Goal: Task Accomplishment & Management: Manage account settings

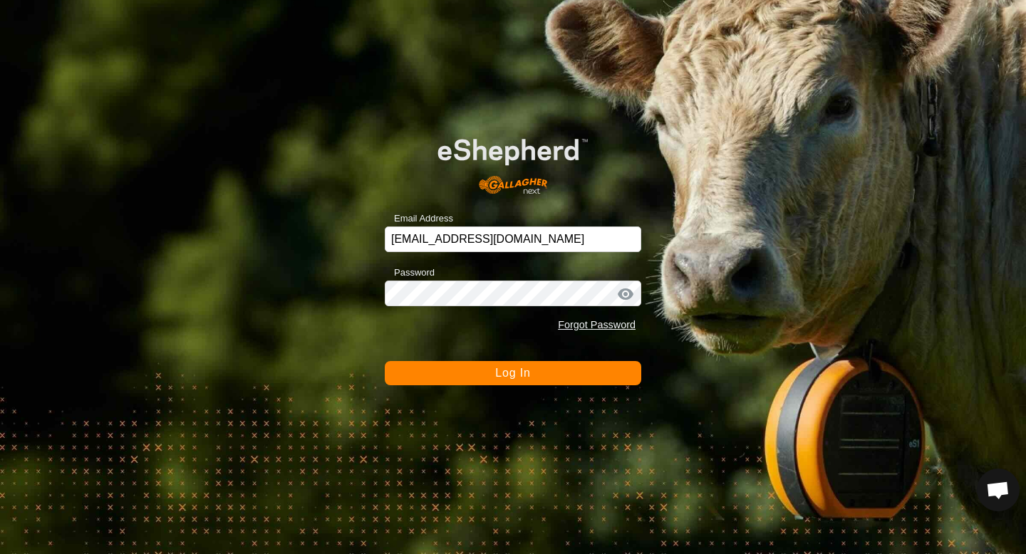
click at [526, 368] on span "Log In" at bounding box center [512, 373] width 35 height 12
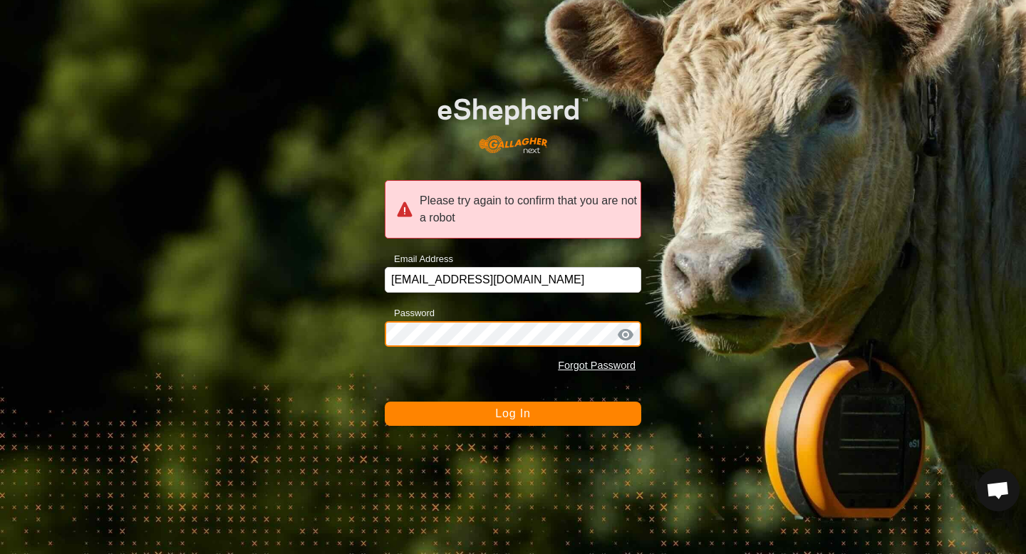
click at [385, 402] on button "Log In" at bounding box center [513, 414] width 257 height 24
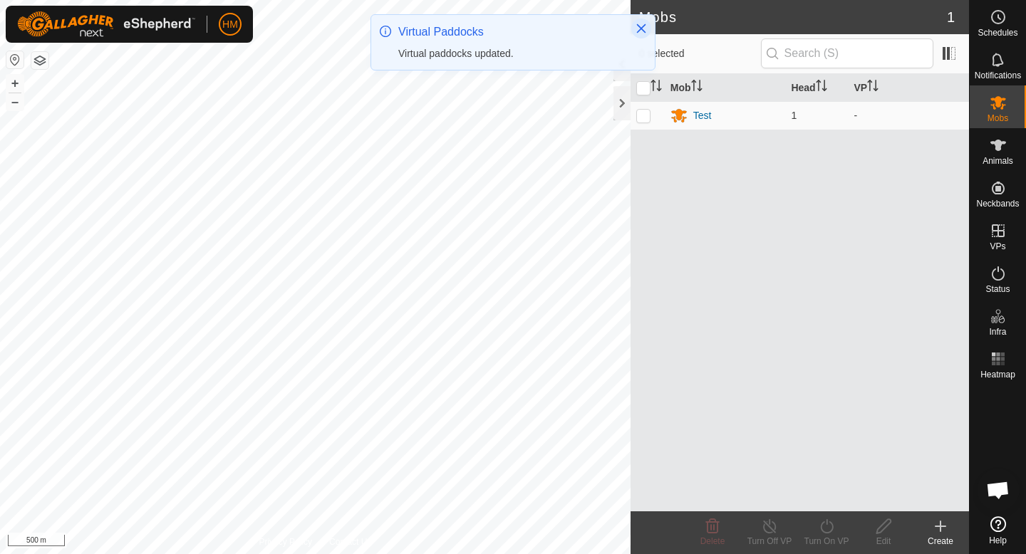
click at [641, 26] on icon "Close" at bounding box center [641, 28] width 11 height 11
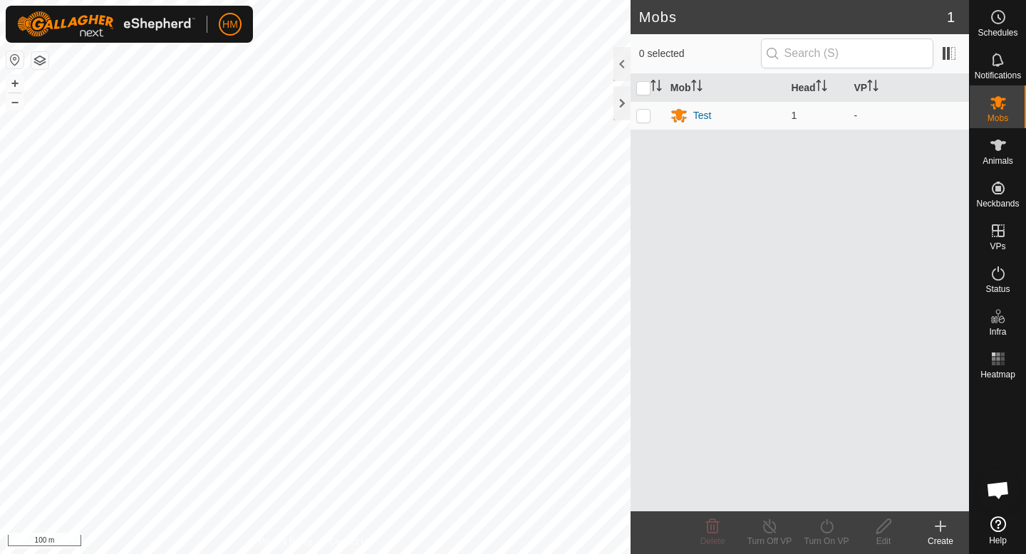
click at [500, 0] on html "HM Schedules Notifications Mobs Animals Neckbands VPs Status Infra Heatmap Help…" at bounding box center [513, 277] width 1026 height 554
click at [475, 0] on html "HM Schedules Notifications Mobs Animals Neckbands VPs Status Infra Heatmap Help…" at bounding box center [513, 277] width 1026 height 554
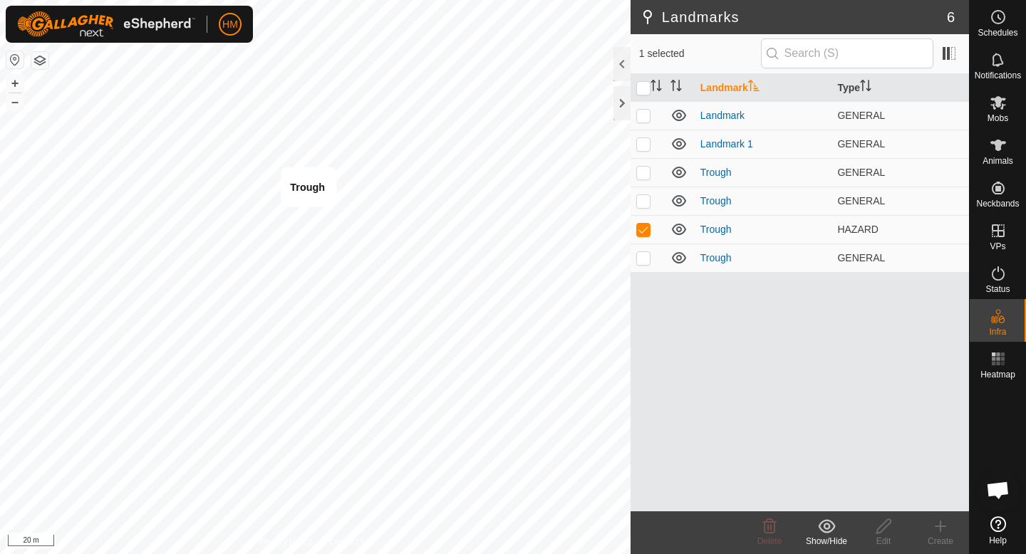
checkbox input "false"
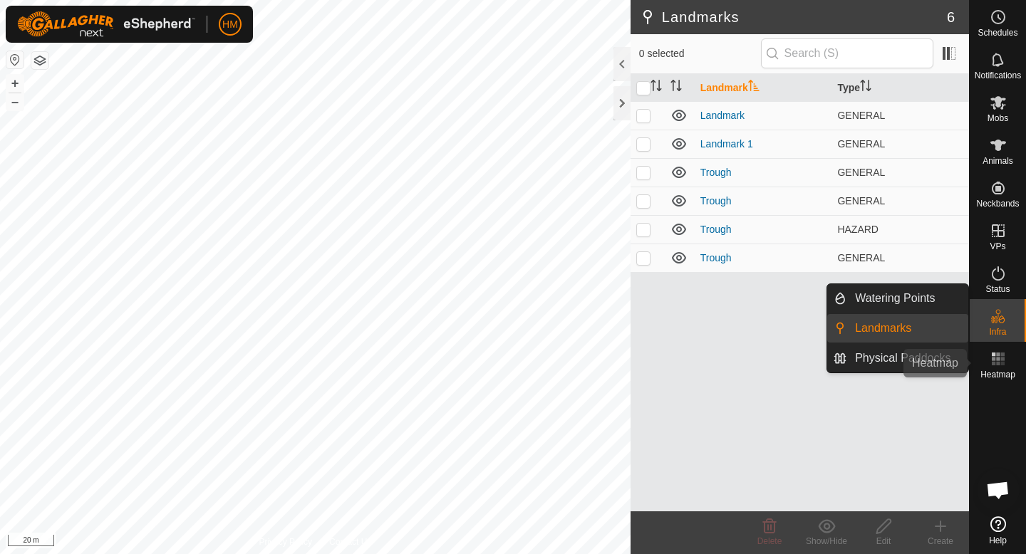
click at [1007, 363] on es-heatmap-svg-icon at bounding box center [999, 359] width 26 height 23
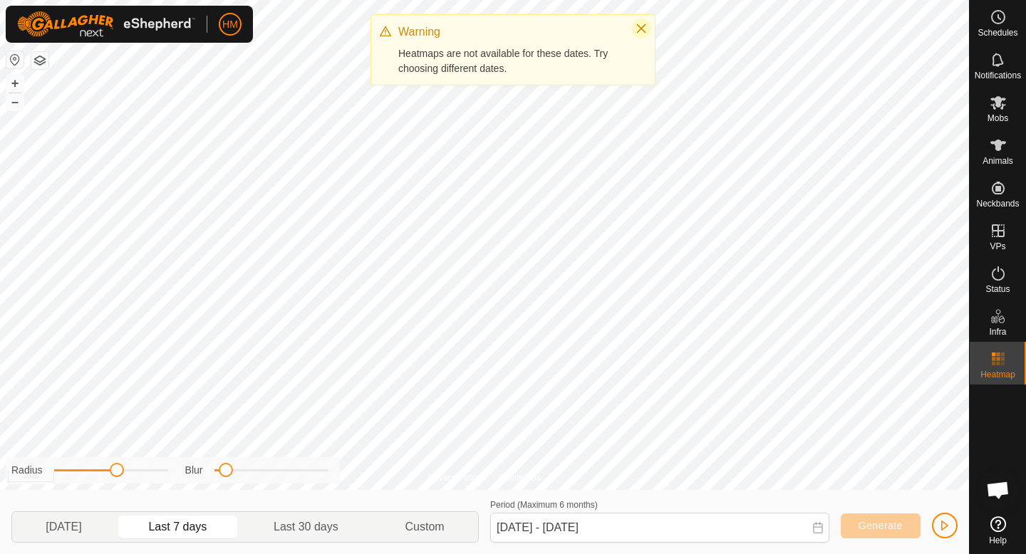
click at [640, 30] on icon "Close" at bounding box center [641, 28] width 11 height 11
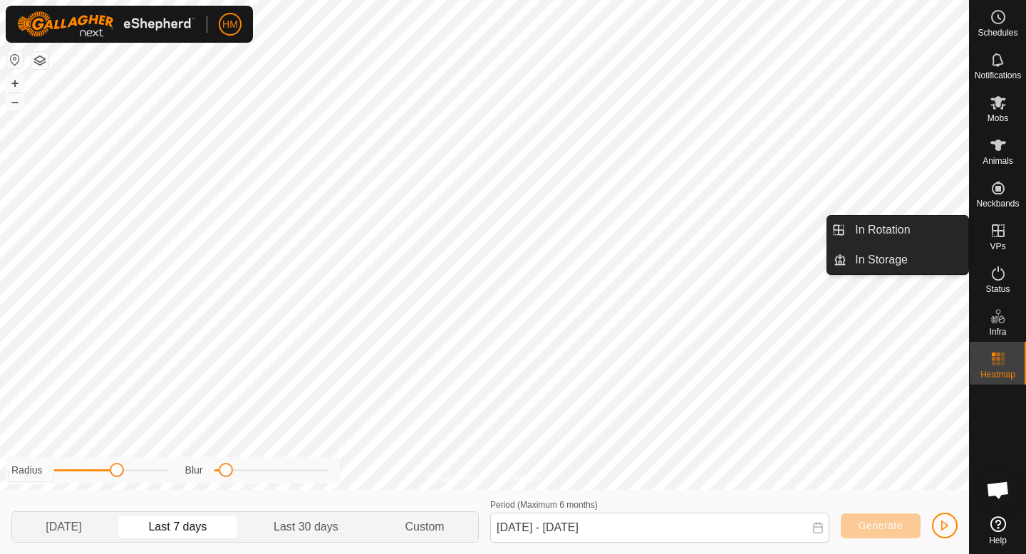
click at [1000, 232] on icon at bounding box center [998, 230] width 17 height 17
click at [878, 240] on link "In Rotation" at bounding box center [908, 230] width 122 height 29
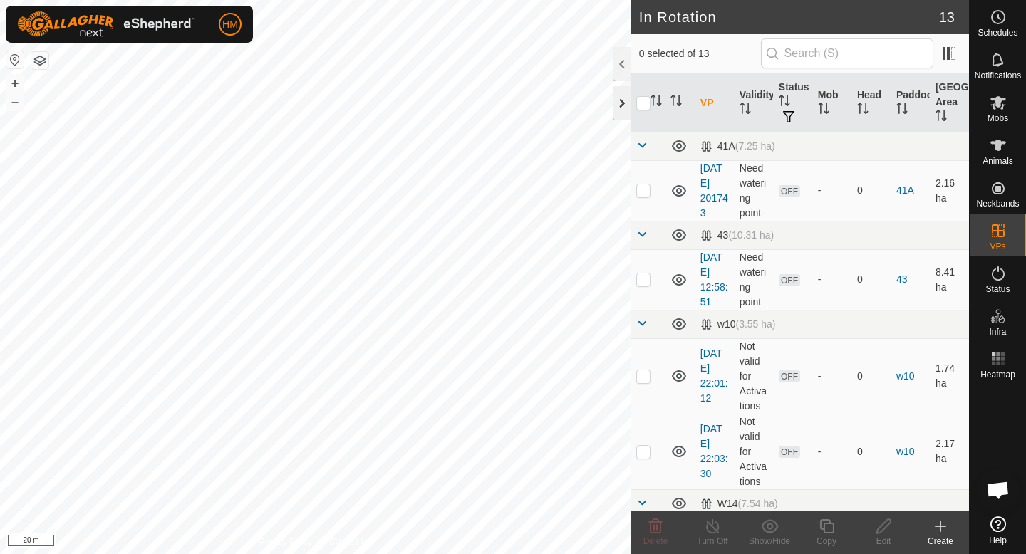
click at [629, 96] on div at bounding box center [622, 103] width 17 height 34
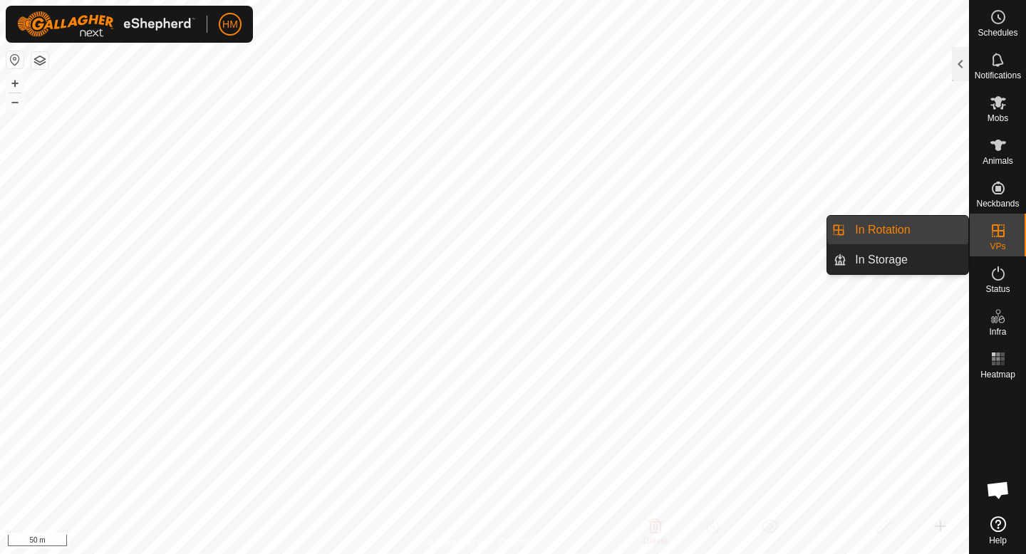
click at [887, 238] on link "In Rotation" at bounding box center [908, 230] width 122 height 29
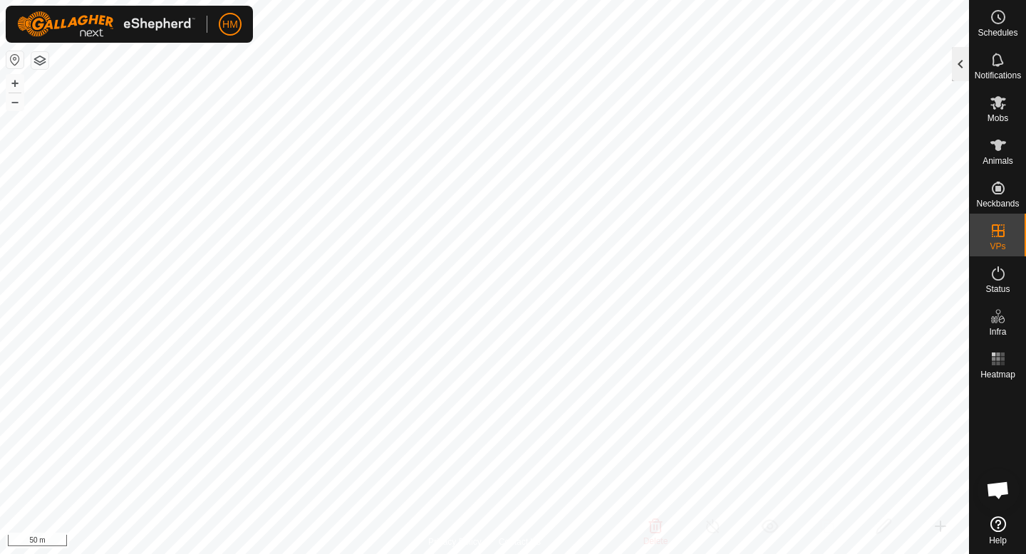
click at [964, 73] on div at bounding box center [960, 64] width 17 height 34
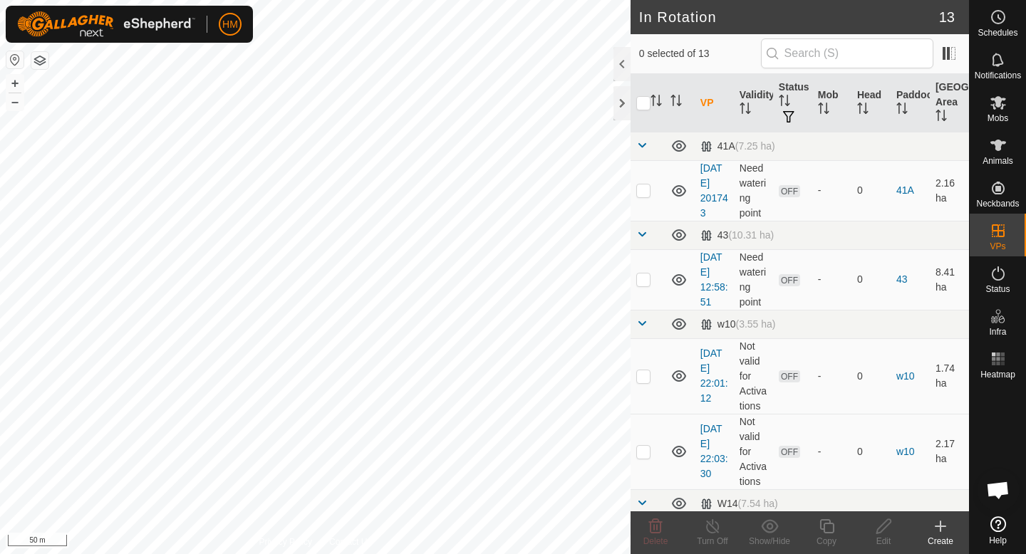
click at [930, 532] on create-svg-icon at bounding box center [940, 526] width 57 height 17
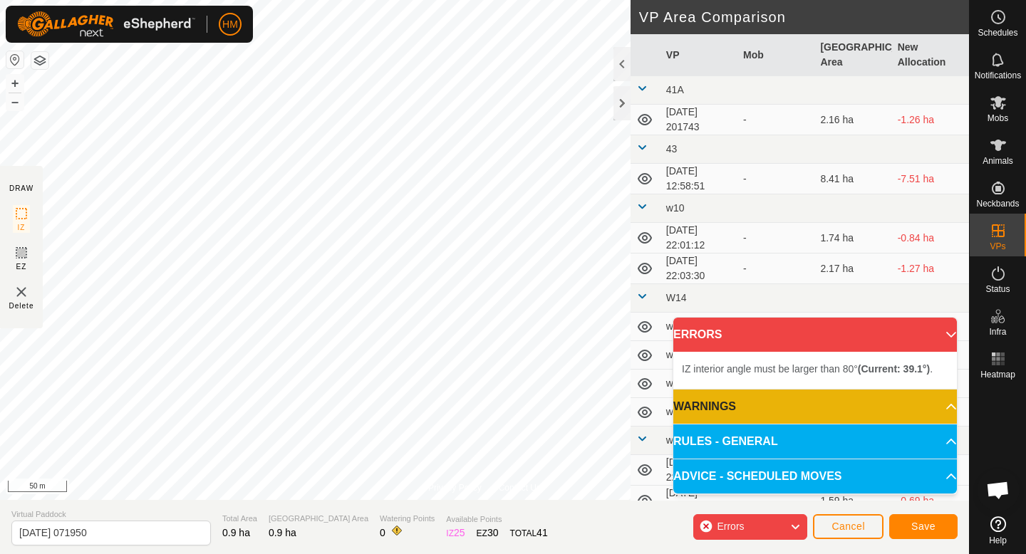
click at [939, 410] on p-accordion-header "WARNINGS" at bounding box center [815, 407] width 284 height 34
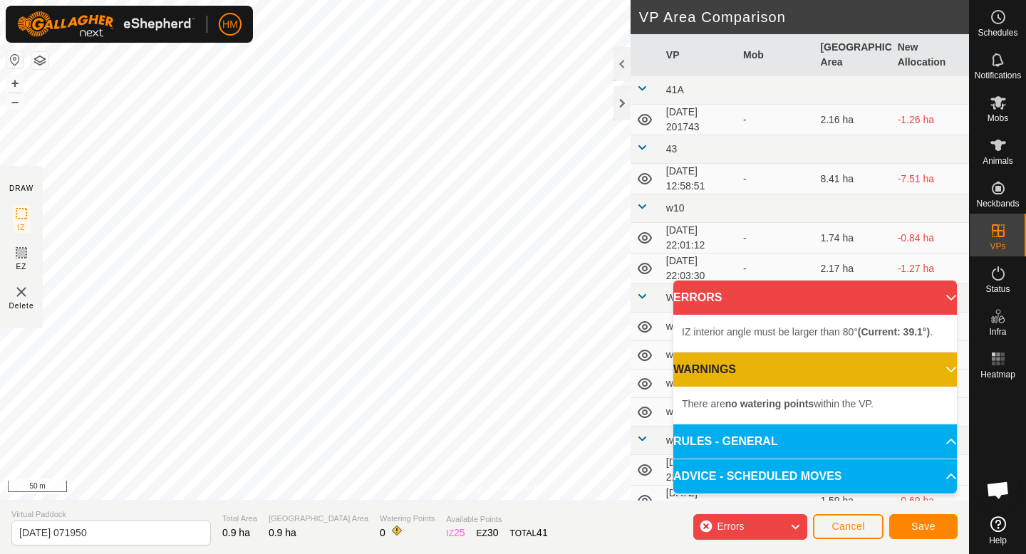
click at [943, 364] on p-accordion-header "WARNINGS" at bounding box center [815, 370] width 284 height 34
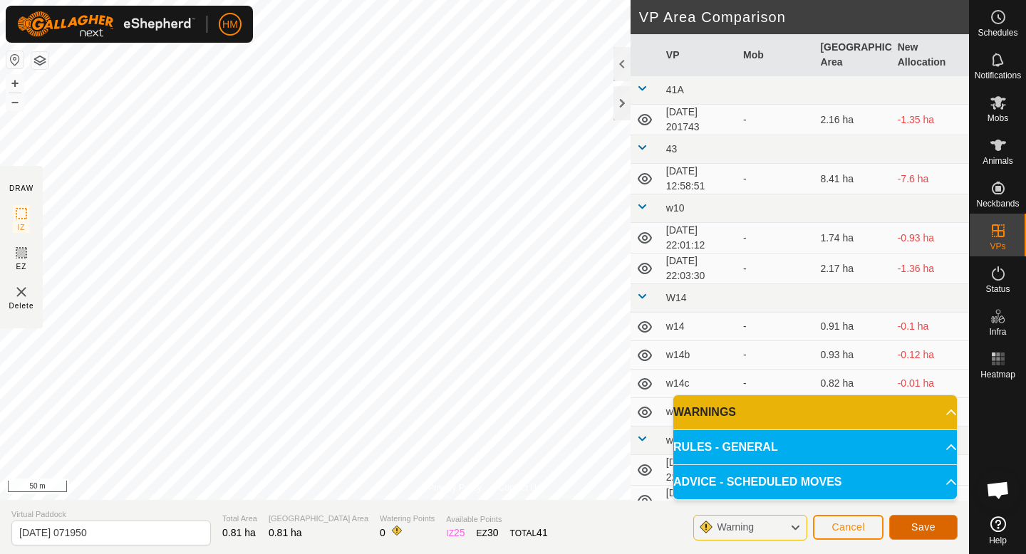
click at [902, 525] on button "Save" at bounding box center [923, 527] width 68 height 25
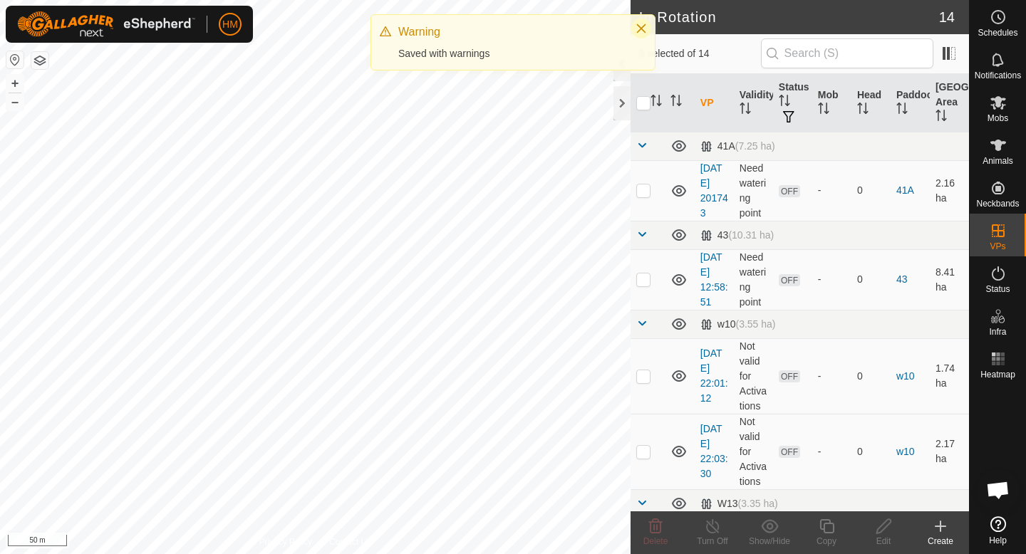
click at [646, 26] on icon "Close" at bounding box center [641, 28] width 11 height 11
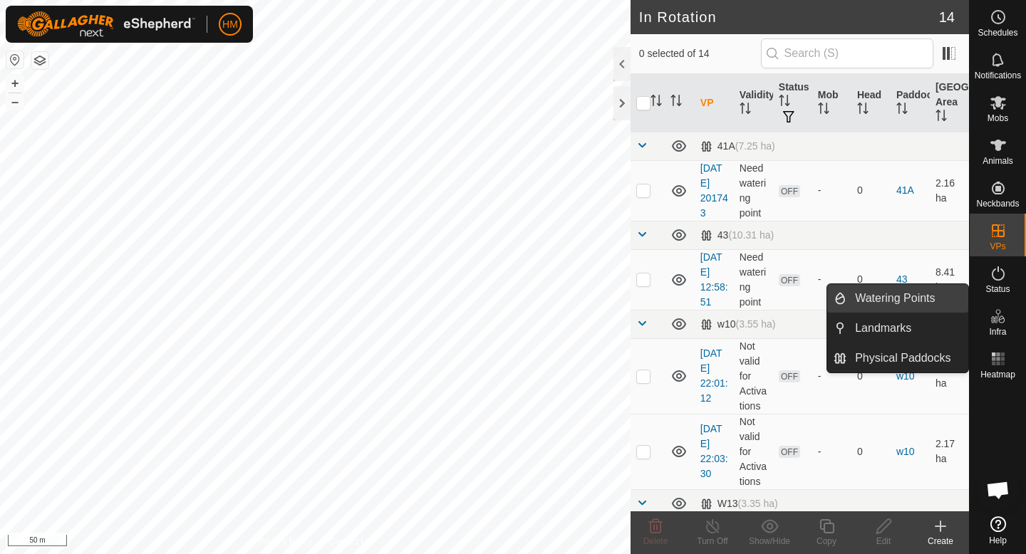
click at [915, 296] on link "Watering Points" at bounding box center [908, 298] width 122 height 29
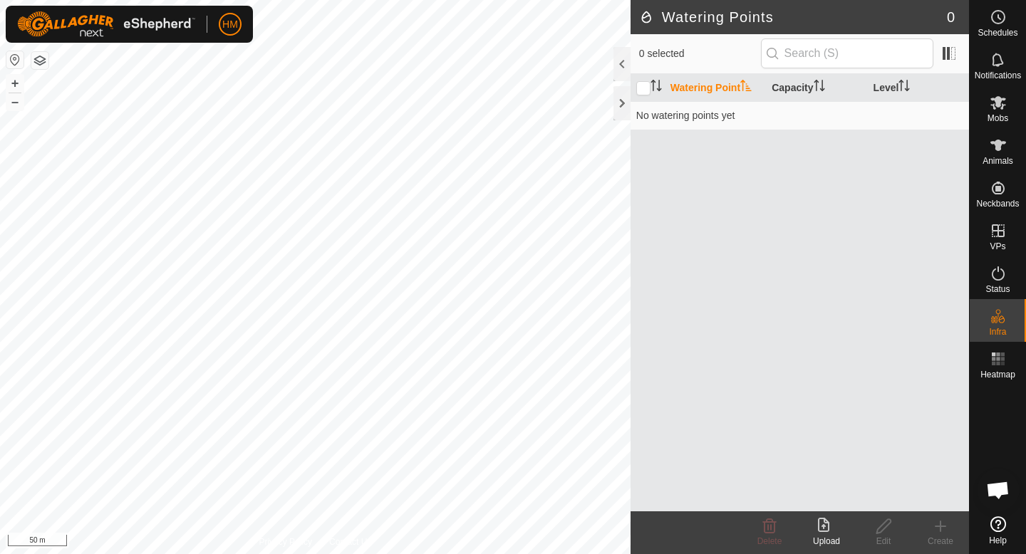
click at [949, 524] on icon at bounding box center [940, 526] width 17 height 17
click at [646, 86] on input "checkbox" at bounding box center [643, 88] width 14 height 14
checkbox input "true"
click at [696, 89] on th "Watering Point" at bounding box center [715, 88] width 101 height 28
click at [686, 92] on th "Watering Point" at bounding box center [715, 88] width 101 height 28
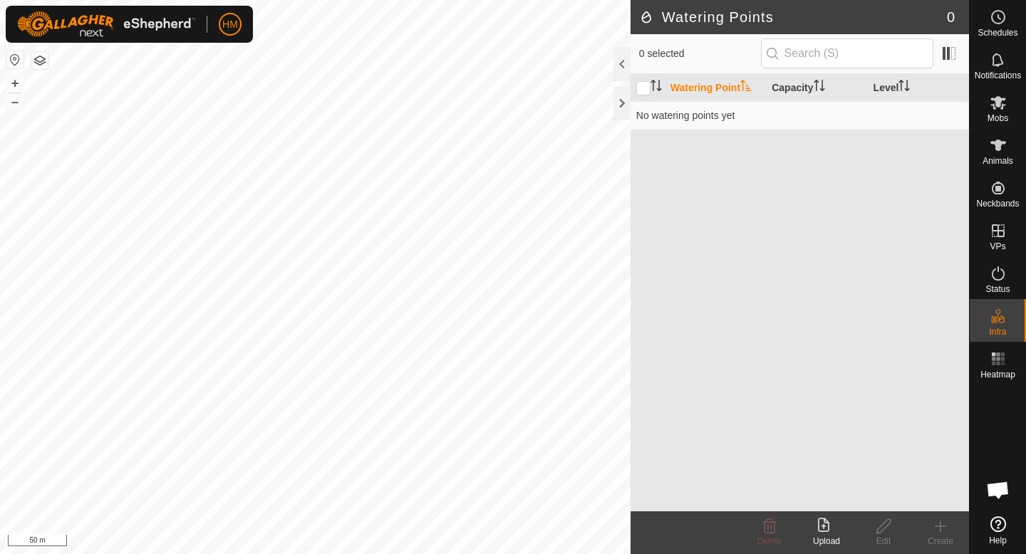
click at [686, 92] on th "Watering Point" at bounding box center [715, 88] width 101 height 28
click at [632, 55] on div "0 selected" at bounding box center [800, 54] width 339 height 40
click at [625, 57] on div at bounding box center [622, 64] width 17 height 34
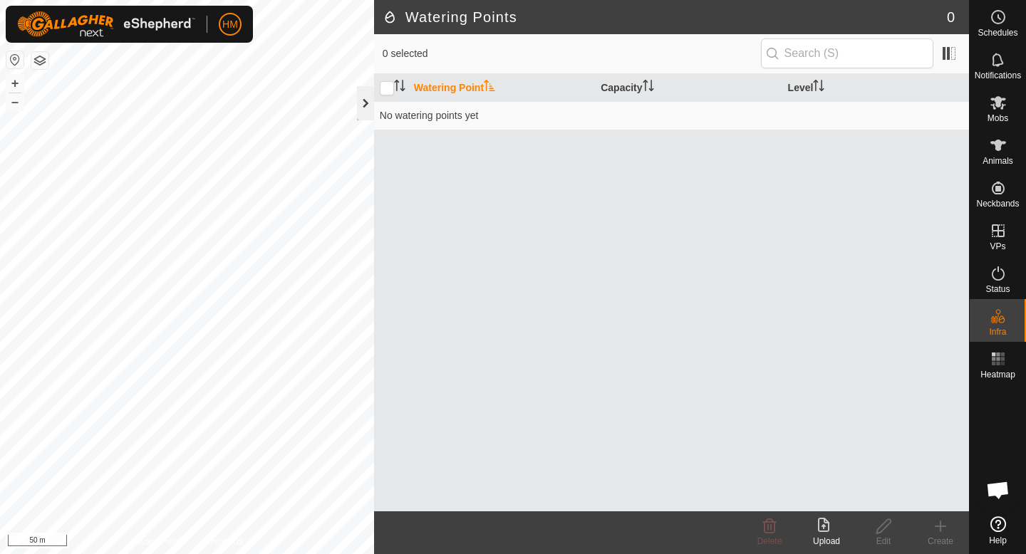
click at [367, 105] on div at bounding box center [365, 103] width 17 height 34
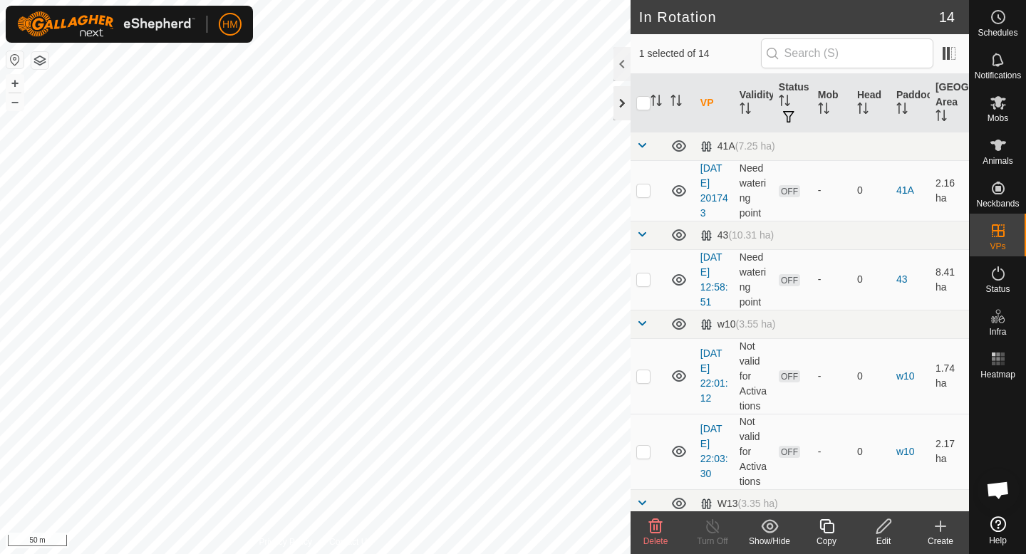
checkbox input "false"
click at [623, 70] on div at bounding box center [622, 64] width 17 height 34
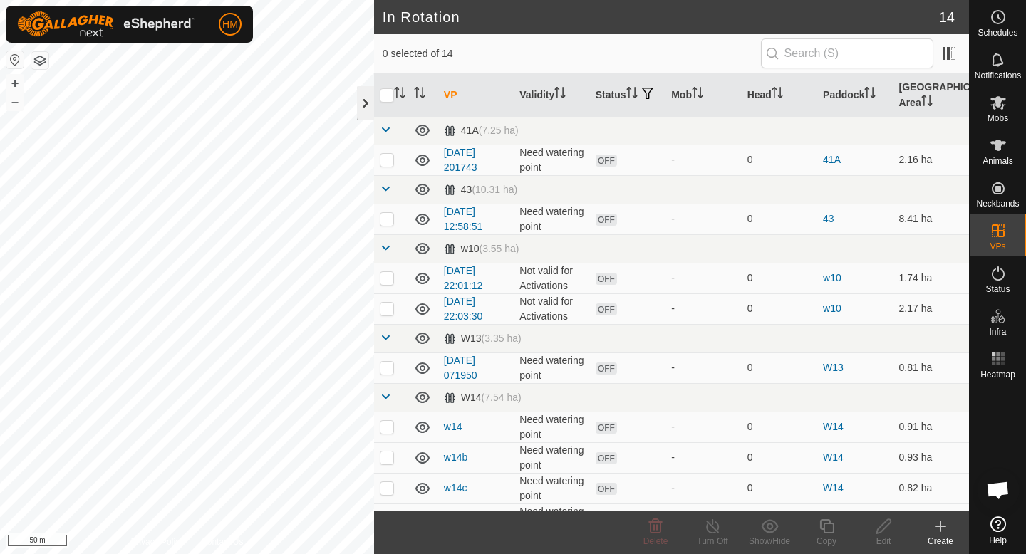
click at [367, 98] on div at bounding box center [365, 103] width 17 height 34
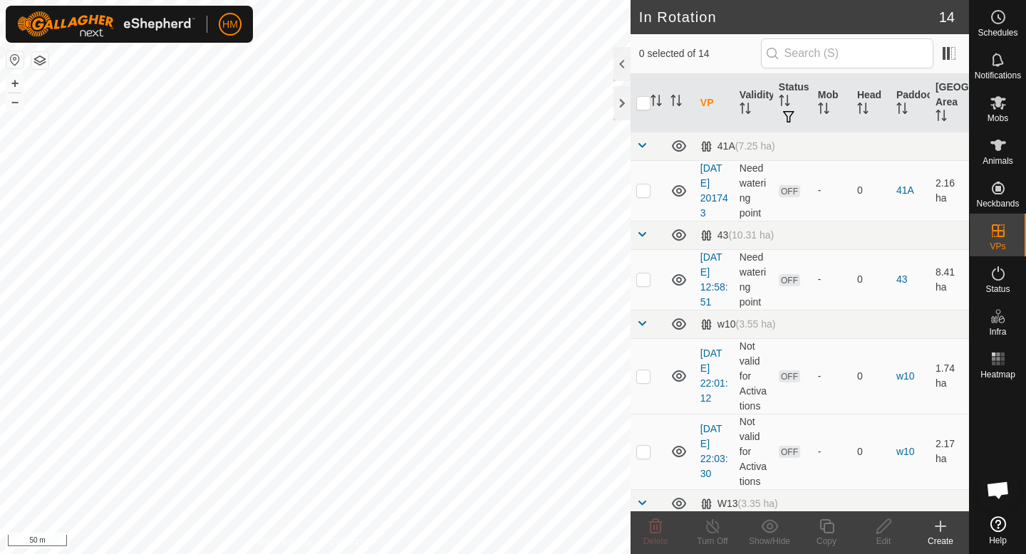
click at [941, 535] on div "Create" at bounding box center [940, 541] width 57 height 13
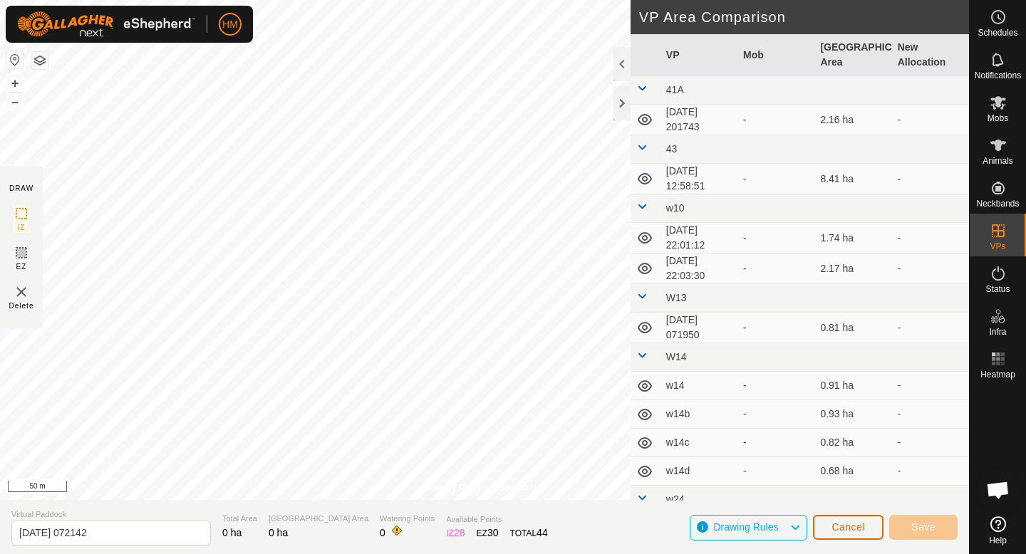
click at [836, 527] on span "Cancel" at bounding box center [848, 527] width 33 height 11
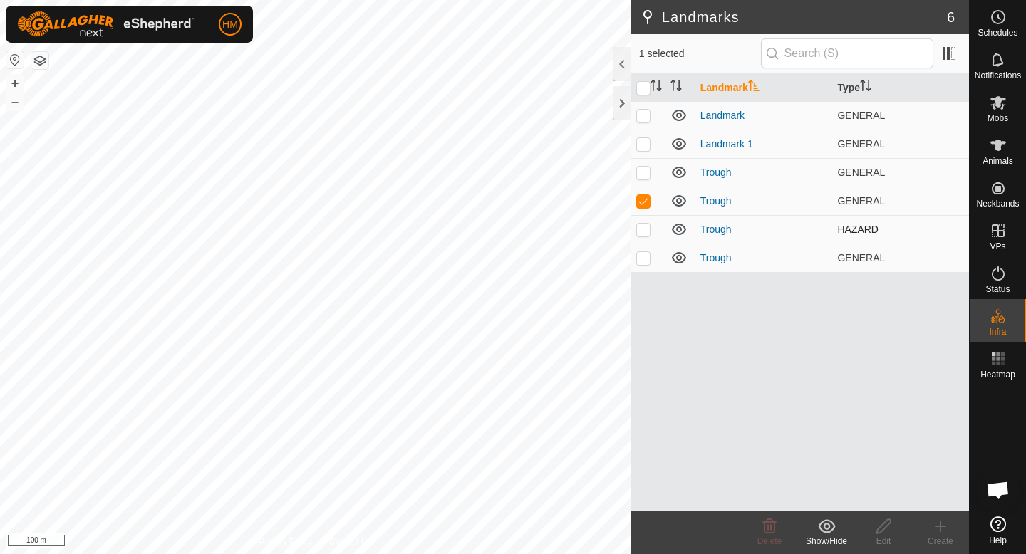
click at [643, 226] on p-checkbox at bounding box center [643, 229] width 14 height 11
checkbox input "true"
click at [645, 194] on td at bounding box center [648, 201] width 34 height 29
checkbox input "false"
click at [646, 96] on th at bounding box center [648, 88] width 34 height 28
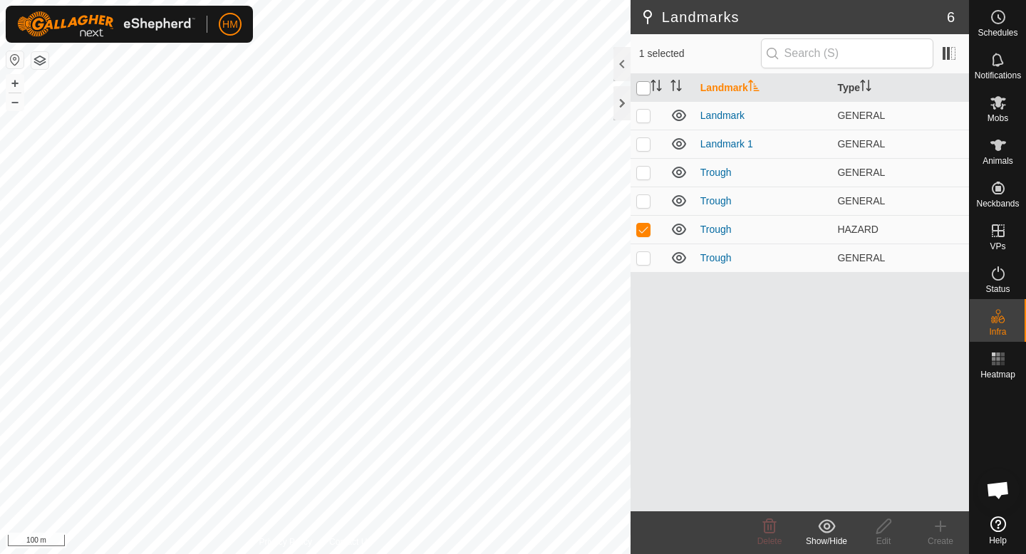
click at [646, 92] on input "checkbox" at bounding box center [643, 88] width 14 height 14
checkbox input "true"
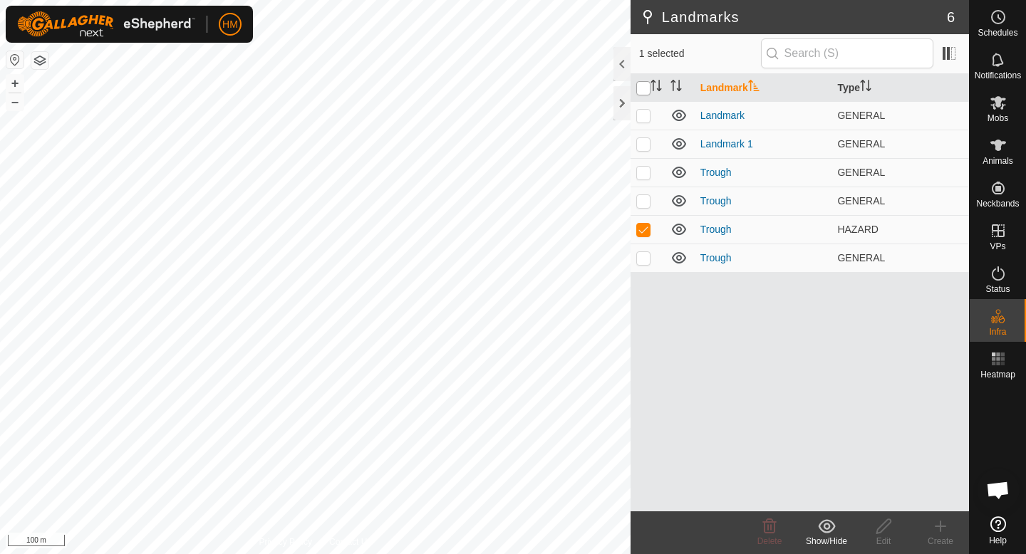
checkbox input "true"
click at [646, 92] on input "checkbox" at bounding box center [643, 88] width 14 height 14
checkbox input "false"
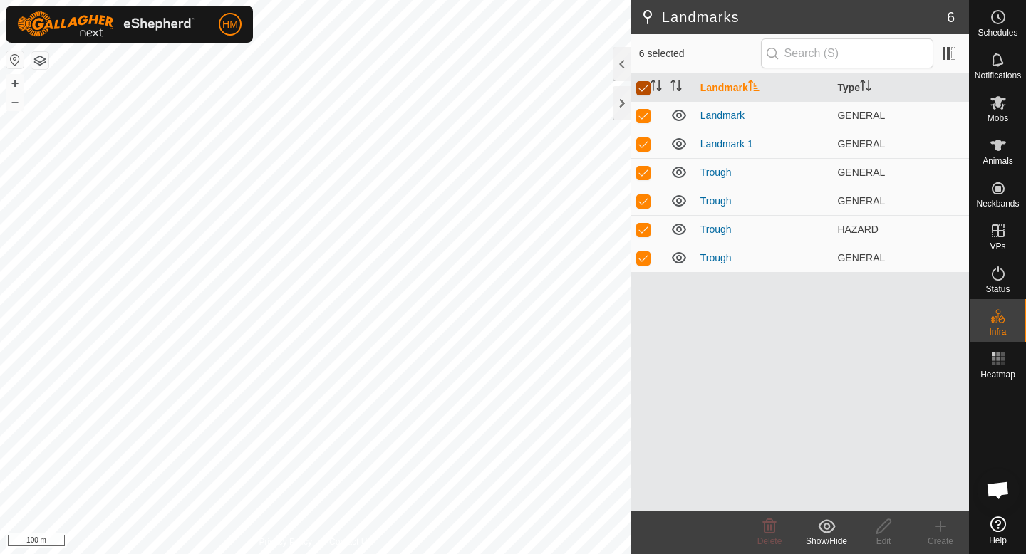
checkbox input "false"
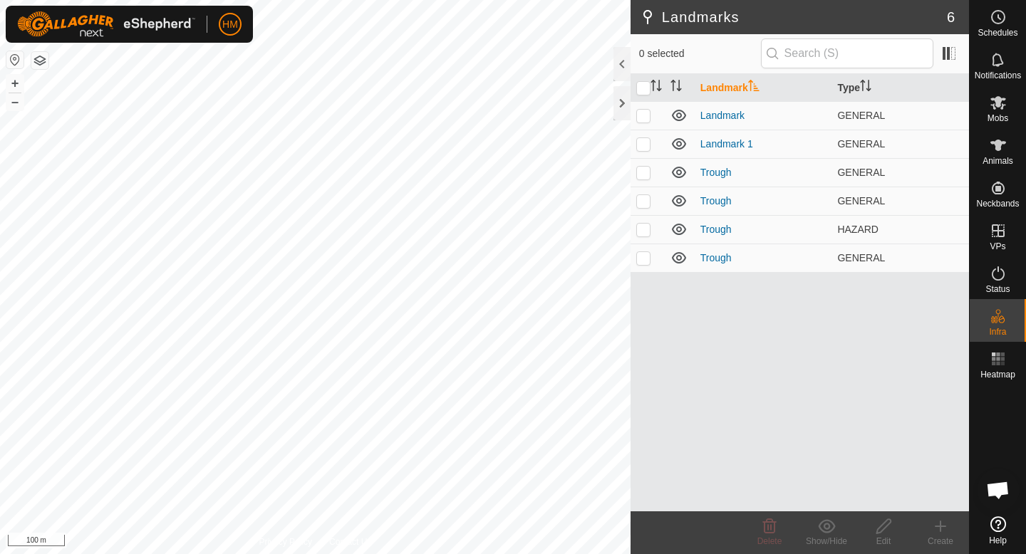
click at [941, 530] on icon at bounding box center [941, 527] width 0 height 10
click at [941, 529] on icon at bounding box center [941, 527] width 0 height 10
click at [1008, 365] on es-heatmap-svg-icon at bounding box center [999, 359] width 26 height 23
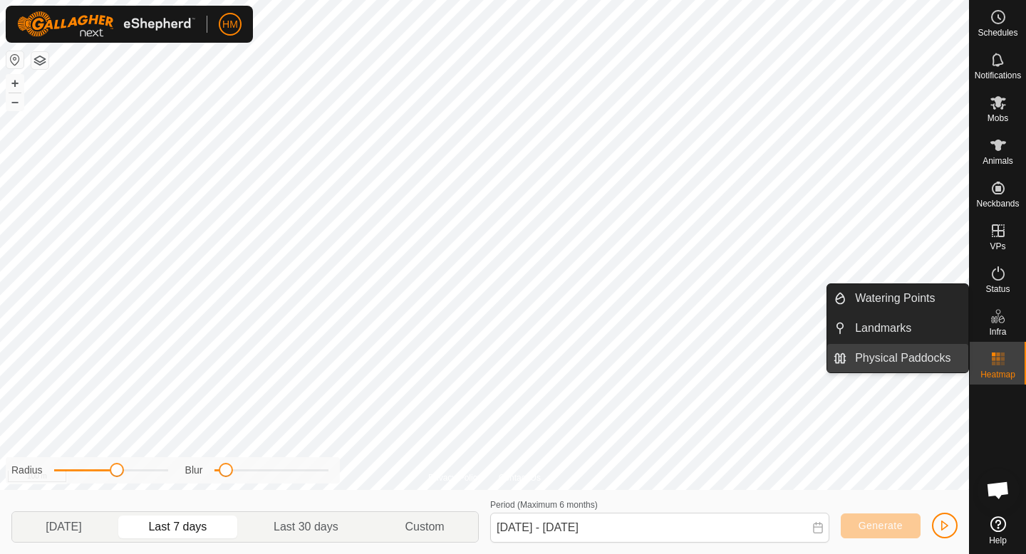
click at [904, 365] on link "Physical Paddocks" at bounding box center [908, 358] width 122 height 29
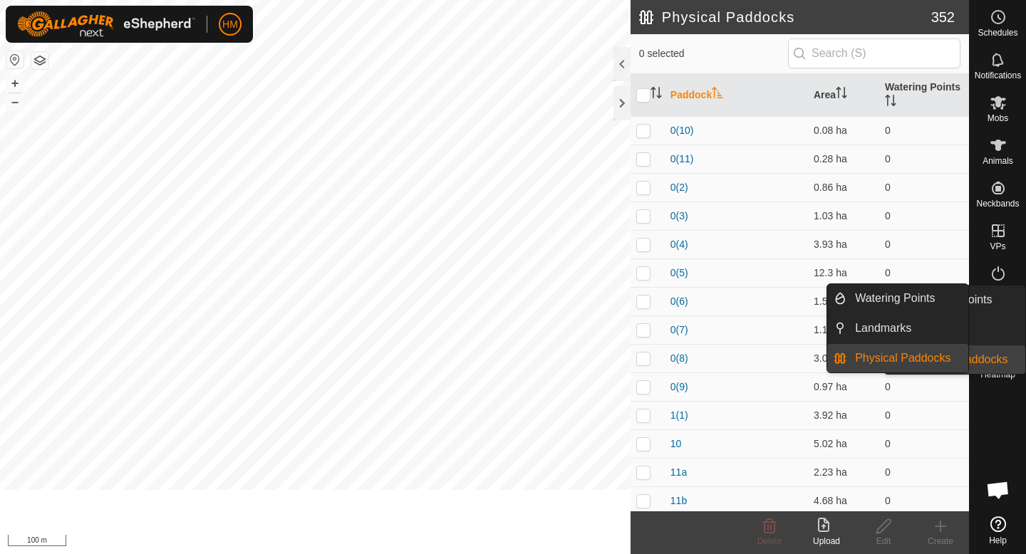
click at [969, 321] on link "Landmarks" at bounding box center [908, 328] width 122 height 29
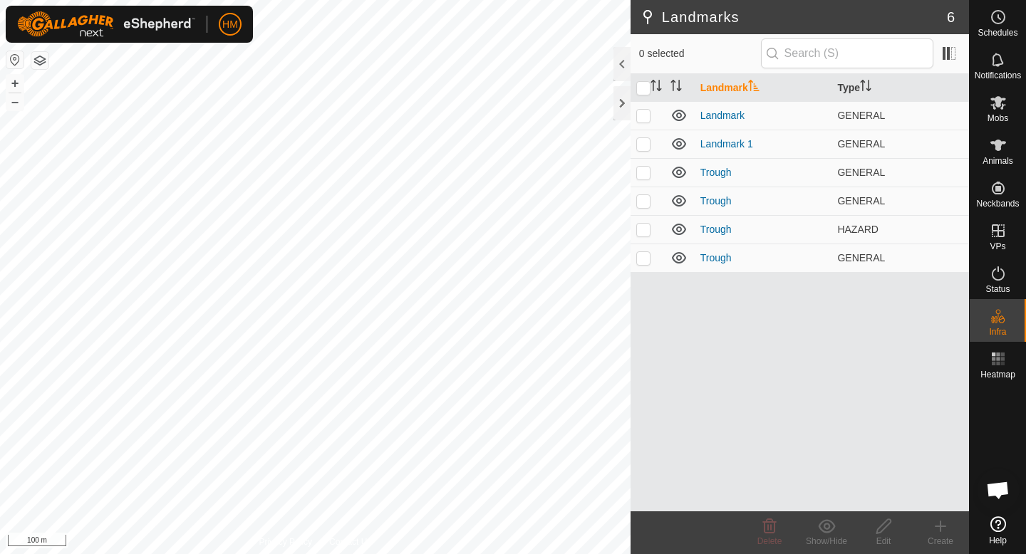
click at [1002, 538] on span "Help" at bounding box center [998, 541] width 18 height 9
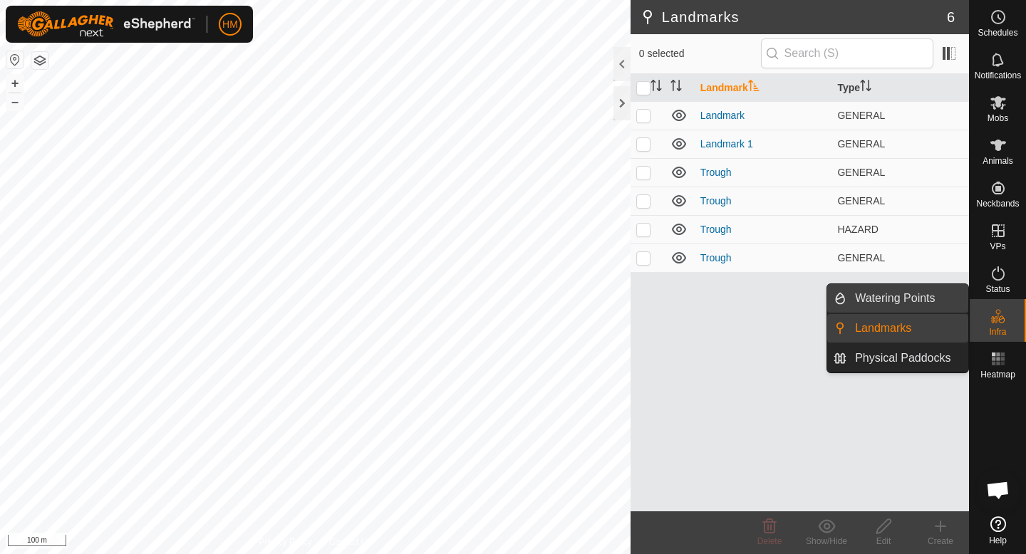
click at [907, 293] on link "Watering Points" at bounding box center [908, 298] width 122 height 29
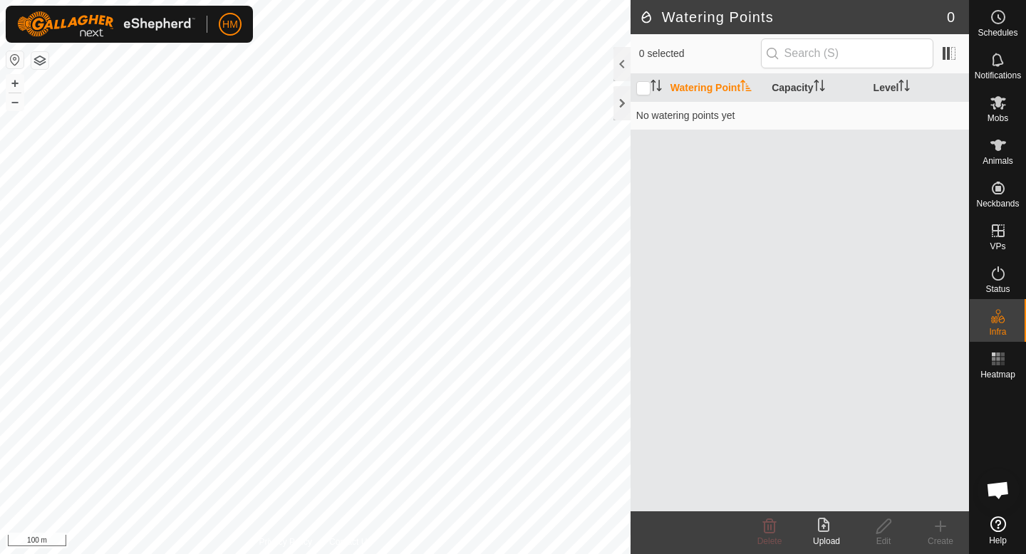
click at [941, 538] on div "Create" at bounding box center [940, 541] width 57 height 13
click at [1007, 33] on span "Schedules" at bounding box center [998, 33] width 40 height 9
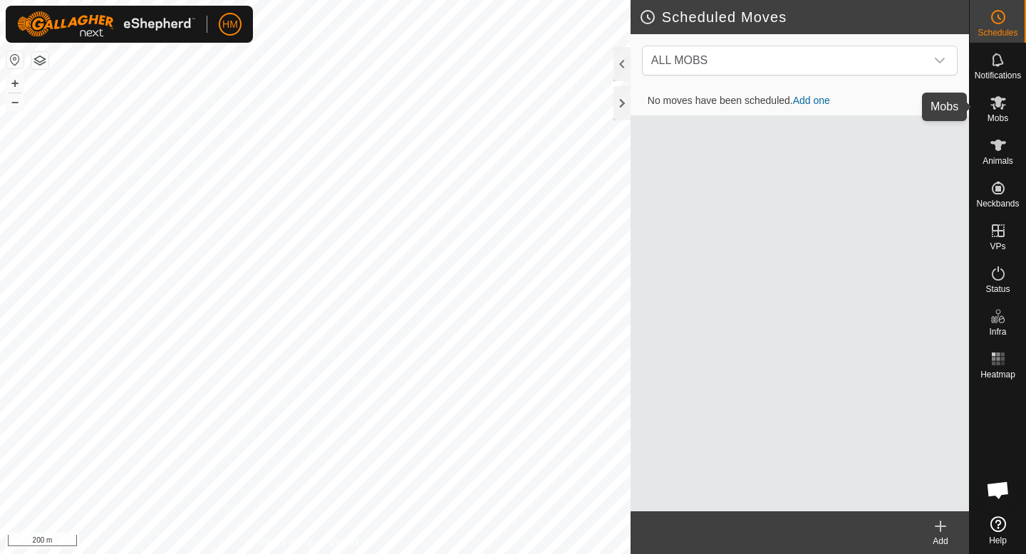
click at [998, 105] on icon at bounding box center [999, 103] width 16 height 14
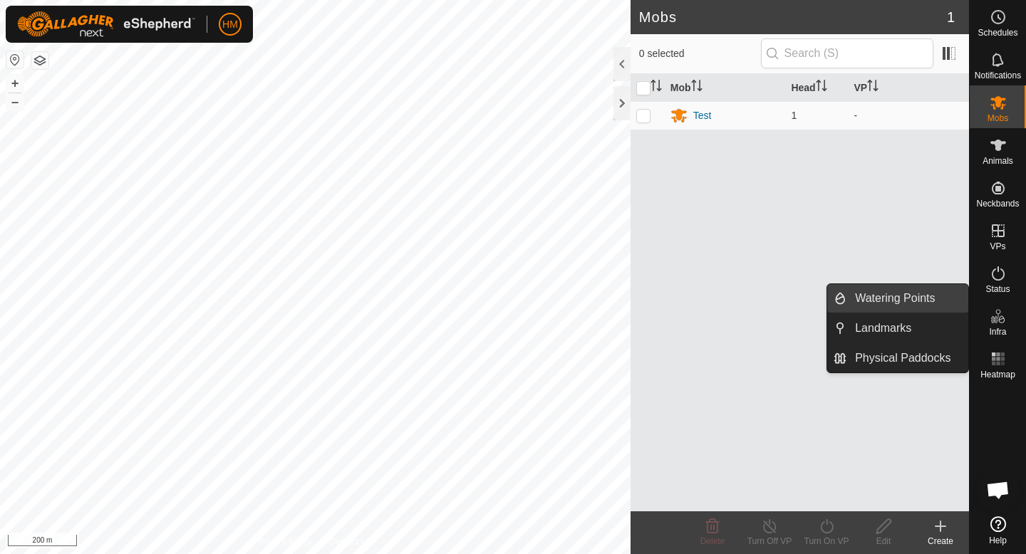
click at [932, 293] on link "Watering Points" at bounding box center [908, 298] width 122 height 29
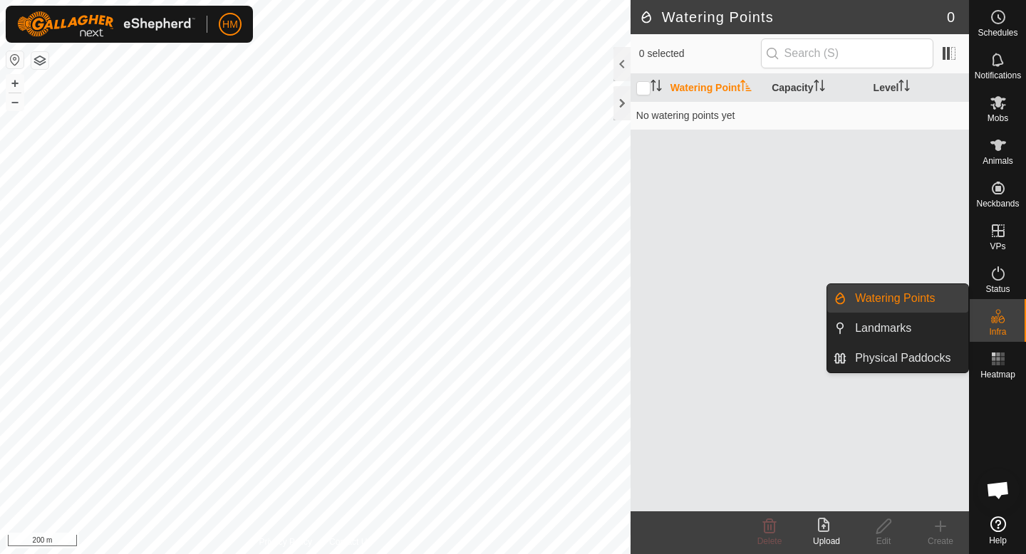
click at [929, 302] on link "Watering Points" at bounding box center [908, 298] width 122 height 29
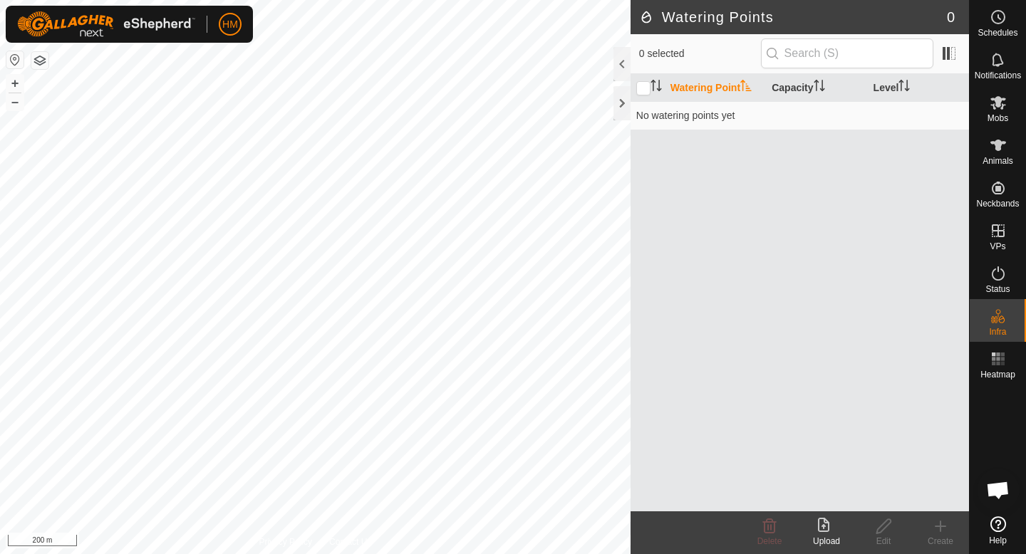
click at [820, 524] on icon at bounding box center [826, 526] width 17 height 17
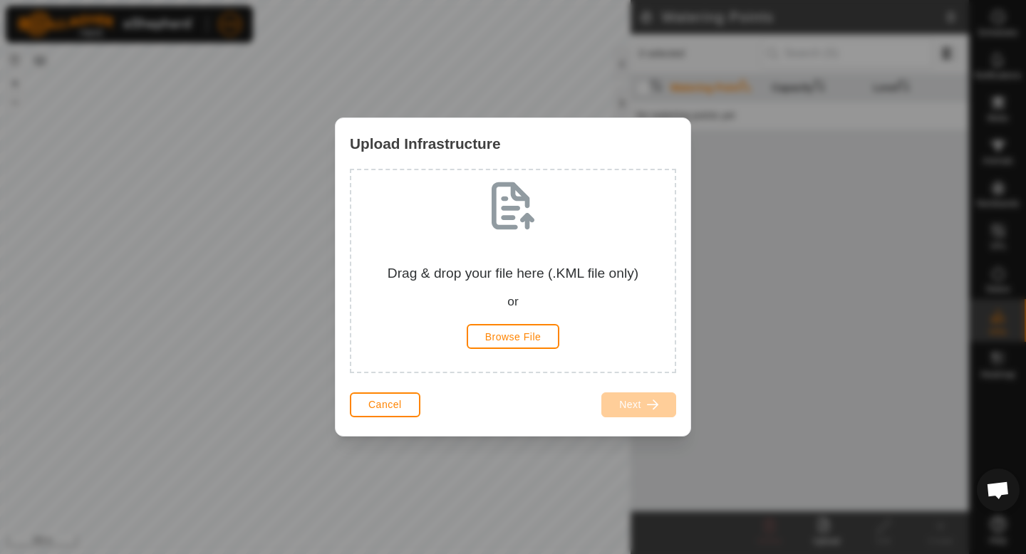
click at [394, 425] on div "Cancel Next" at bounding box center [513, 412] width 355 height 48
click at [396, 407] on span "Cancel" at bounding box center [384, 404] width 33 height 11
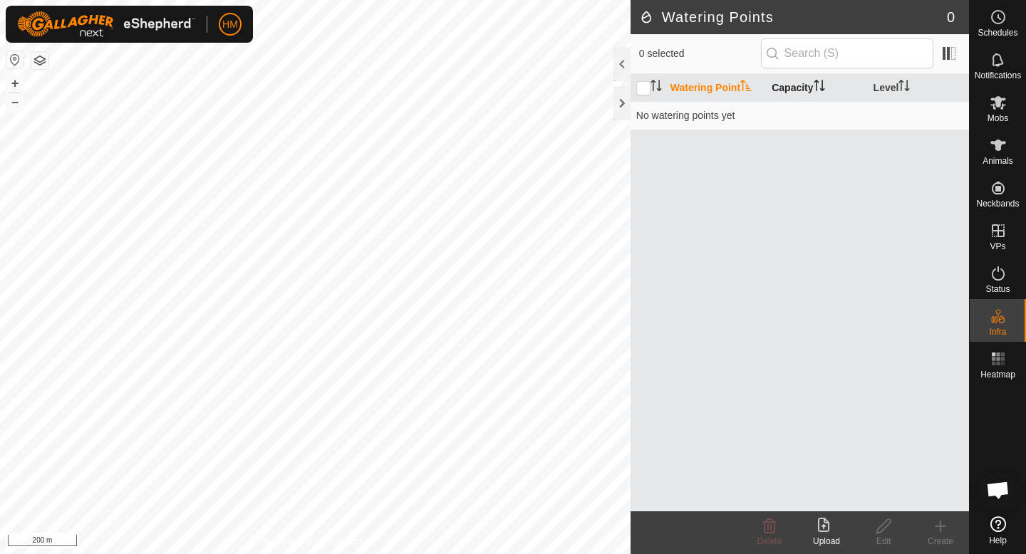
click at [800, 92] on th "Capacity" at bounding box center [816, 88] width 101 height 28
click at [884, 91] on th "Level" at bounding box center [918, 88] width 101 height 28
click at [1020, 430] on div at bounding box center [998, 448] width 56 height 126
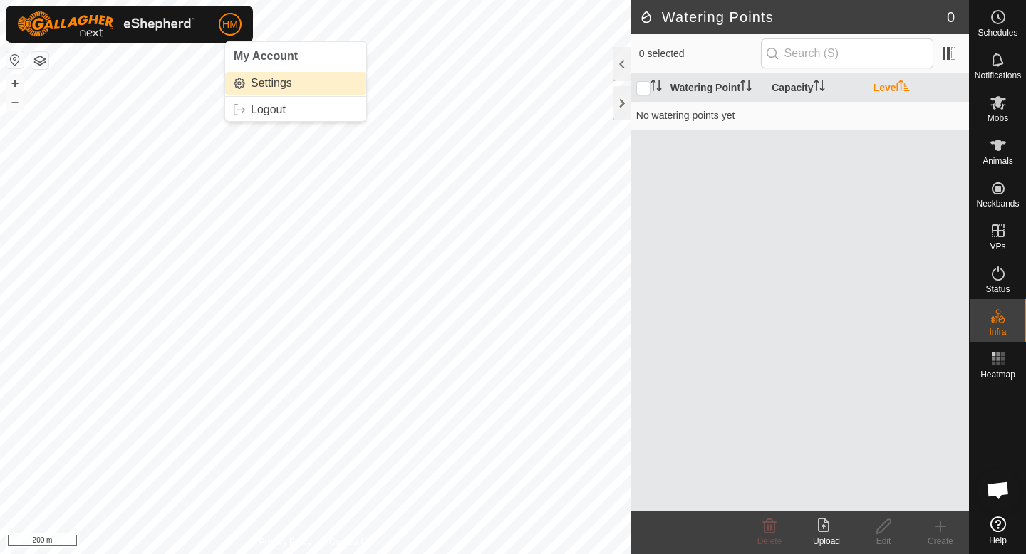
click at [272, 87] on link "Settings" at bounding box center [295, 83] width 141 height 23
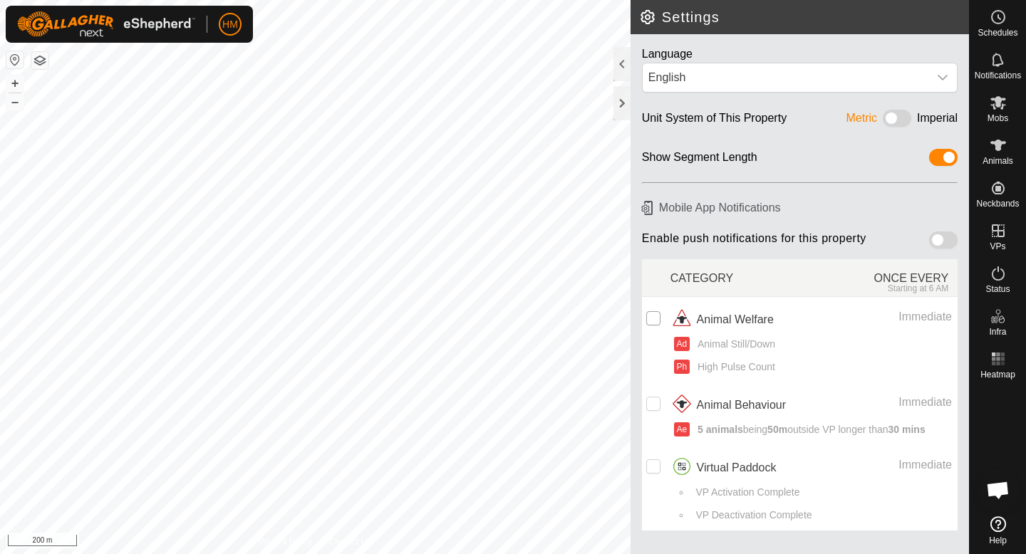
drag, startPoint x: 660, startPoint y: 316, endPoint x: 653, endPoint y: 319, distance: 7.7
click at [656, 318] on input "checkbox" at bounding box center [653, 318] width 14 height 14
click at [648, 314] on input "Row Selected" at bounding box center [653, 318] width 14 height 14
checkbox input "false"
click at [666, 464] on td at bounding box center [656, 488] width 29 height 86
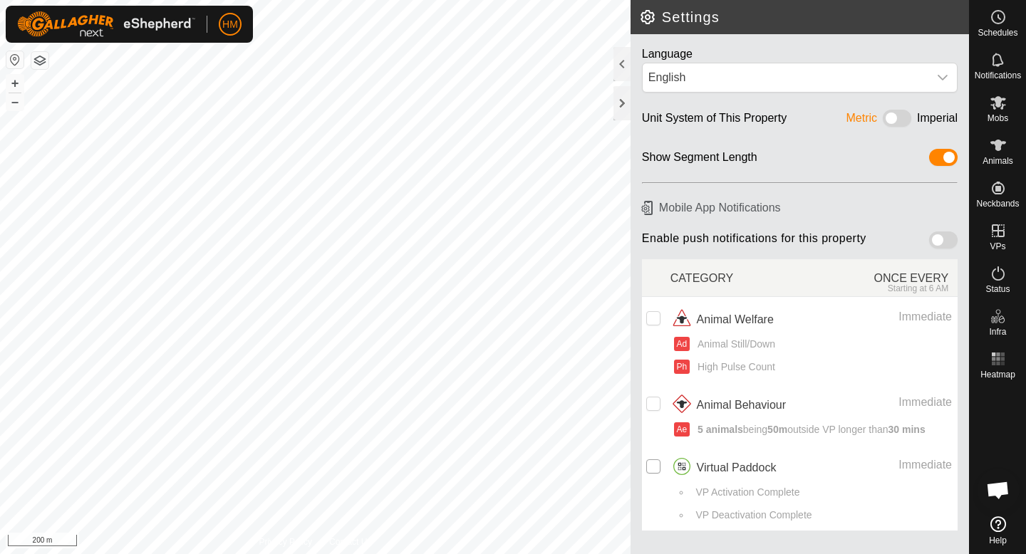
click at [656, 465] on input "Row Unselected" at bounding box center [653, 467] width 14 height 14
checkbox input "true"
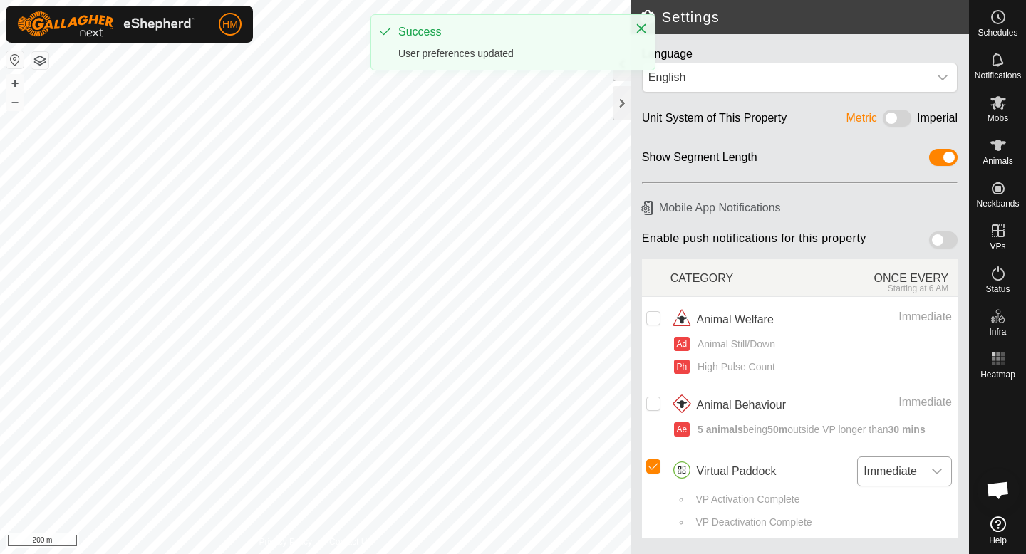
click at [937, 468] on icon "dropdown trigger" at bounding box center [936, 471] width 11 height 11
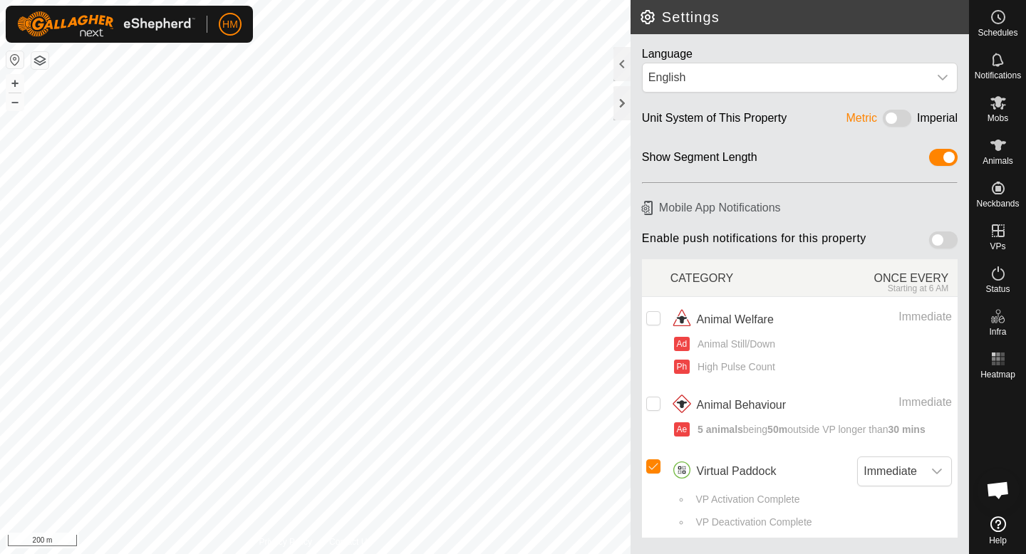
click at [938, 242] on span at bounding box center [943, 240] width 29 height 17
click at [651, 317] on input "Row Unselected" at bounding box center [653, 318] width 14 height 14
checkbox input "true"
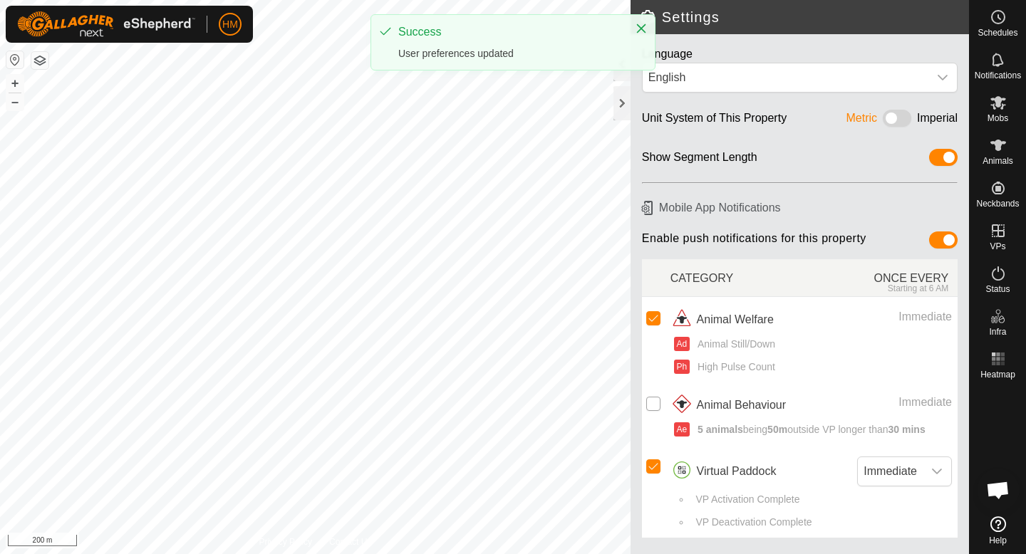
click at [649, 399] on input "Row Unselected" at bounding box center [653, 404] width 14 height 14
checkbox input "true"
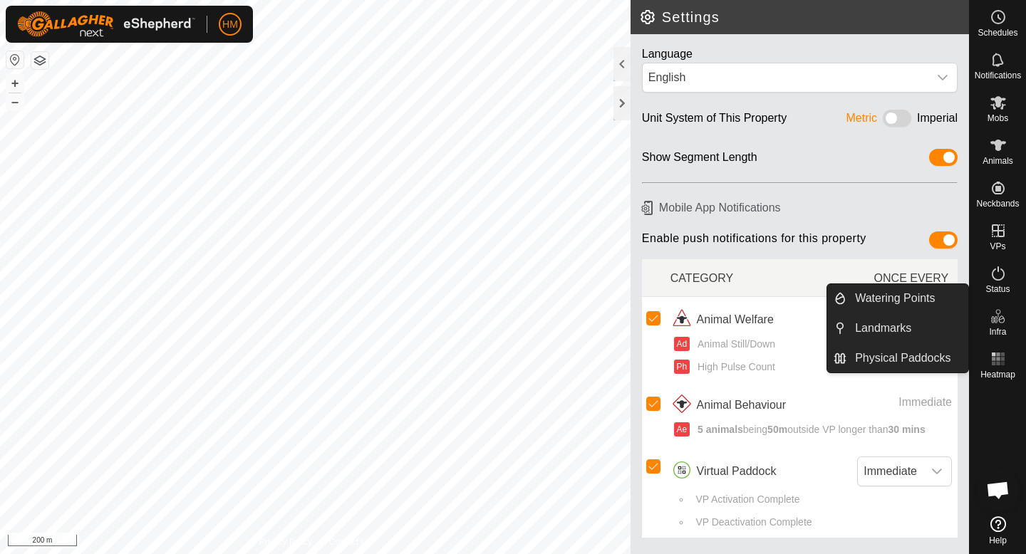
click at [1004, 328] on span "Infra" at bounding box center [997, 332] width 17 height 9
click at [904, 302] on link "Watering Points" at bounding box center [908, 298] width 122 height 29
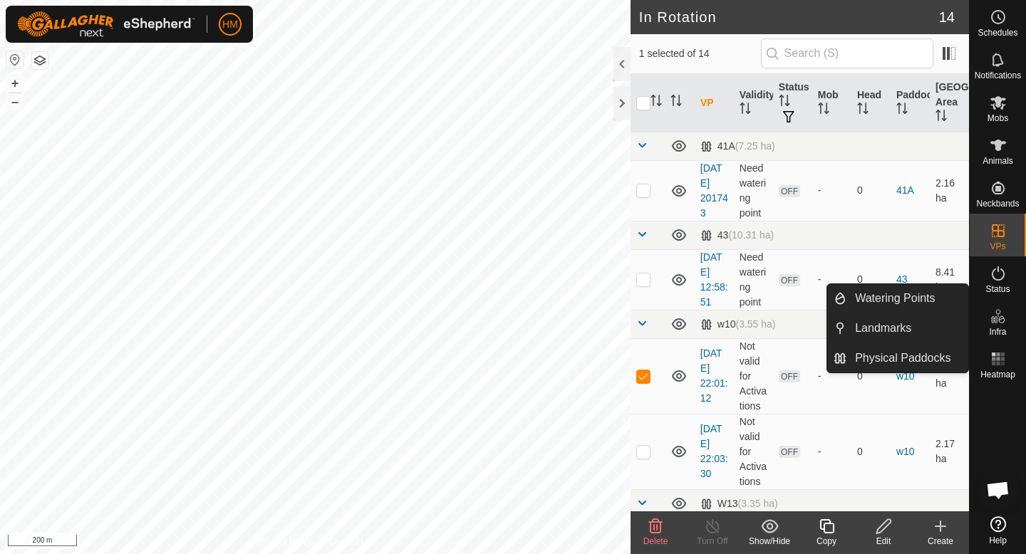
click at [998, 334] on span "Infra" at bounding box center [997, 332] width 17 height 9
click at [905, 294] on link "Watering Points" at bounding box center [908, 298] width 122 height 29
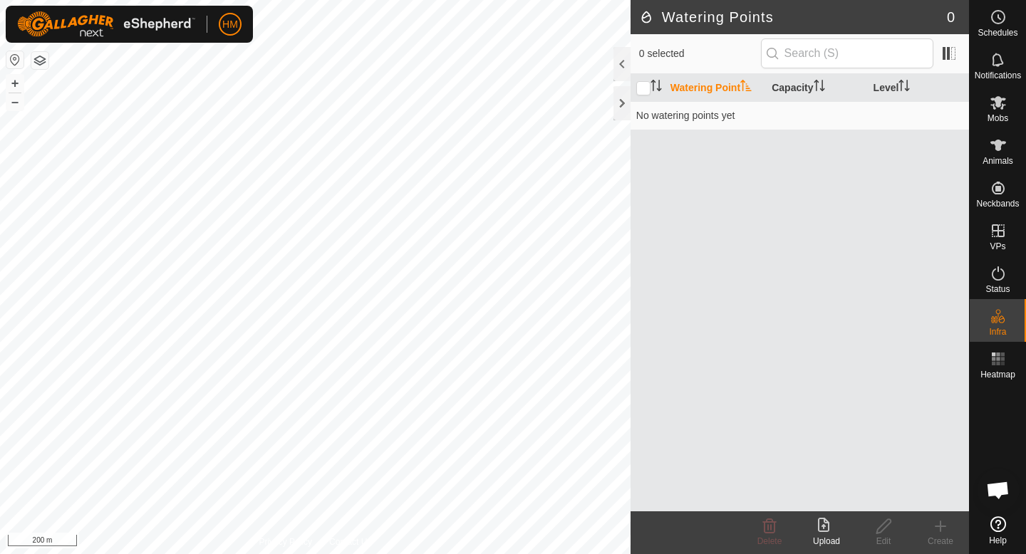
click at [935, 535] on div "Create" at bounding box center [940, 541] width 57 height 13
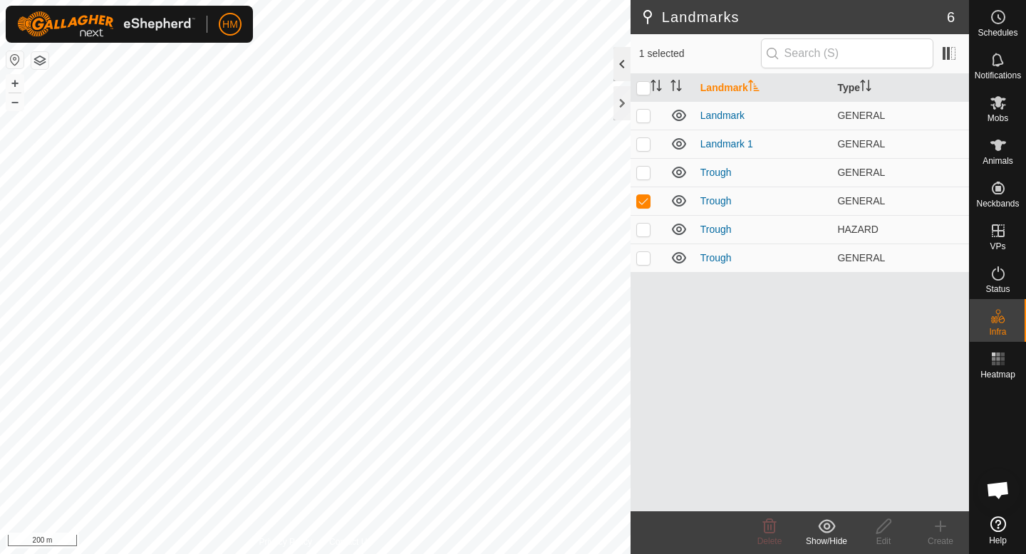
click at [620, 63] on div at bounding box center [622, 64] width 17 height 34
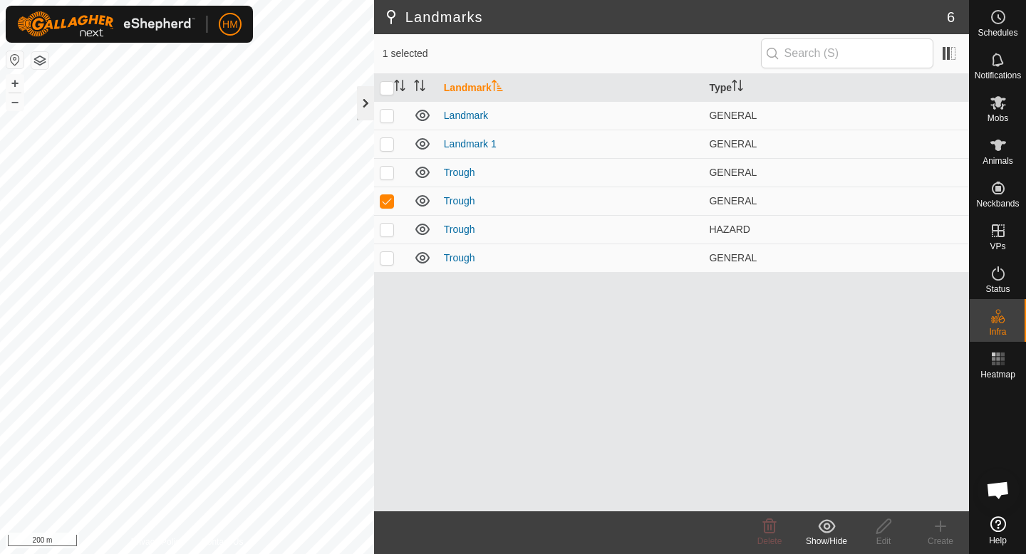
click at [363, 105] on div at bounding box center [365, 103] width 17 height 34
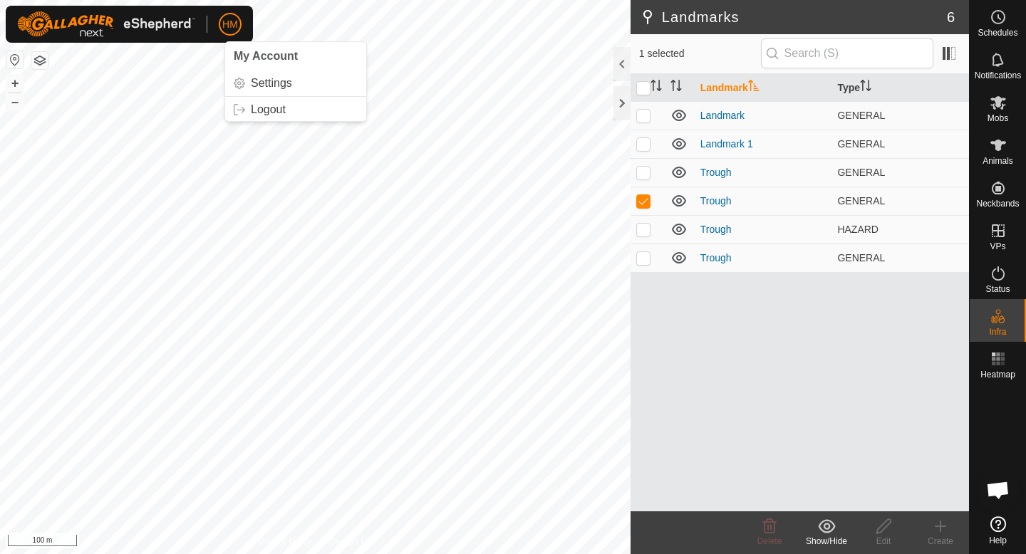
click at [234, 11] on div "HM My Account Settings Logout" at bounding box center [129, 24] width 247 height 37
click at [253, 112] on link "Logout" at bounding box center [295, 109] width 141 height 23
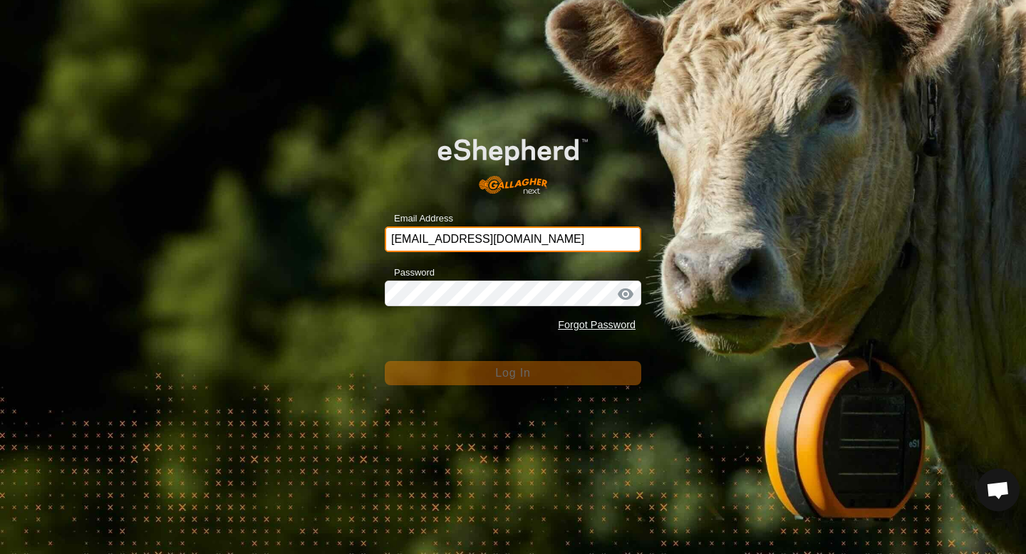
click at [574, 242] on input "[EMAIL_ADDRESS][DOMAIN_NAME]" at bounding box center [513, 240] width 257 height 26
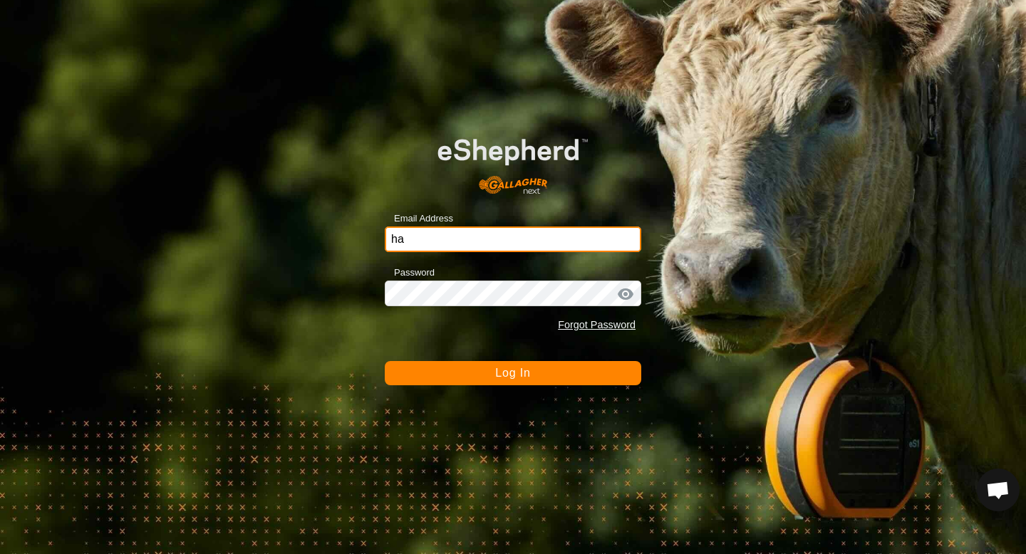
type input "h"
click at [626, 293] on div at bounding box center [625, 294] width 21 height 14
click at [626, 294] on div at bounding box center [625, 294] width 21 height 14
click at [499, 382] on button "Log In" at bounding box center [513, 373] width 257 height 24
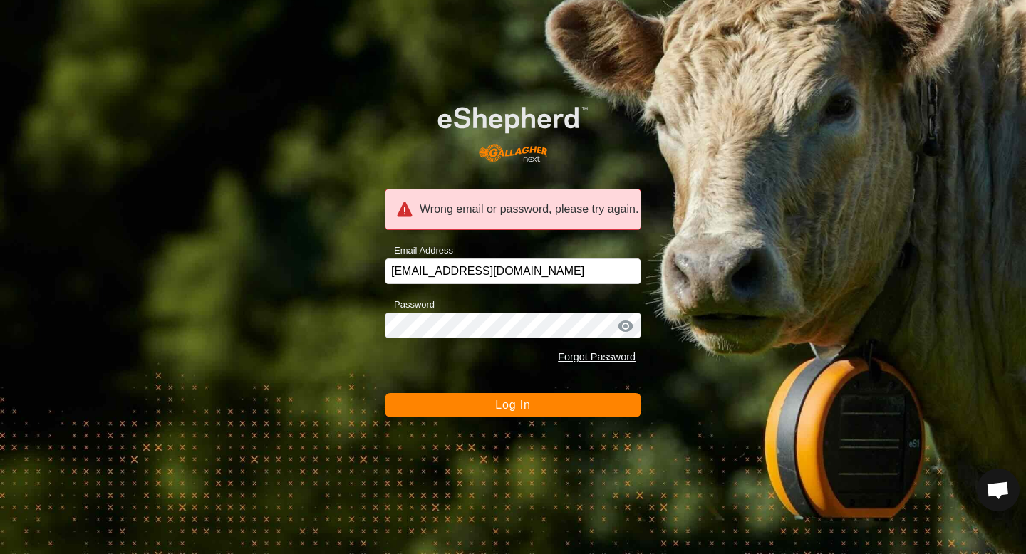
click at [461, 402] on button "Log In" at bounding box center [513, 405] width 257 height 24
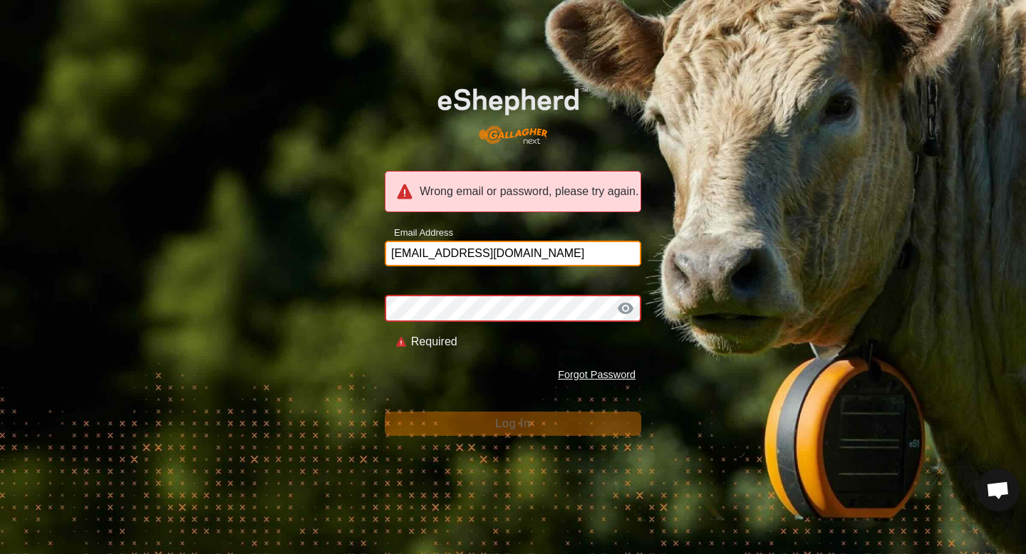
type input "[EMAIL_ADDRESS][DOMAIN_NAME]"
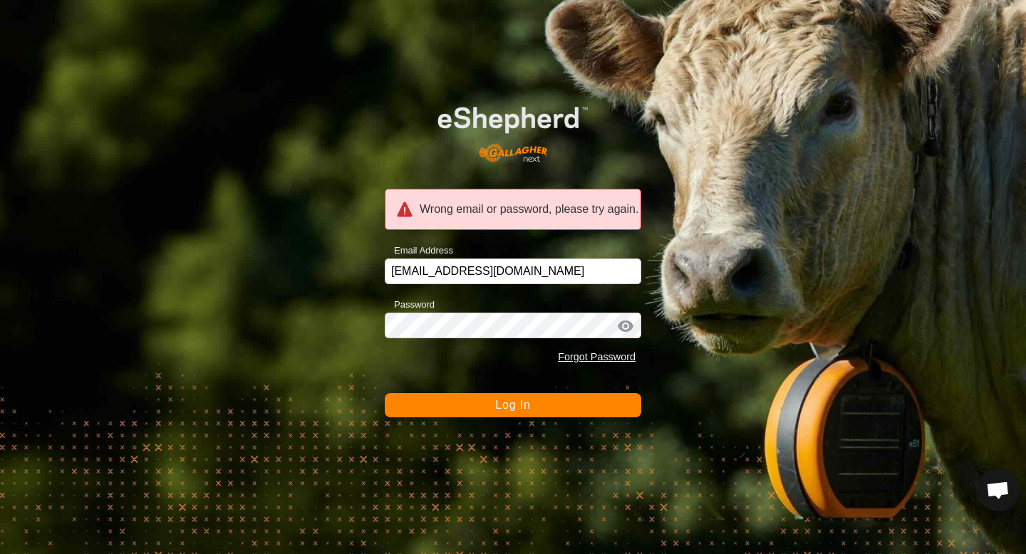
click at [557, 407] on button "Log In" at bounding box center [513, 405] width 257 height 24
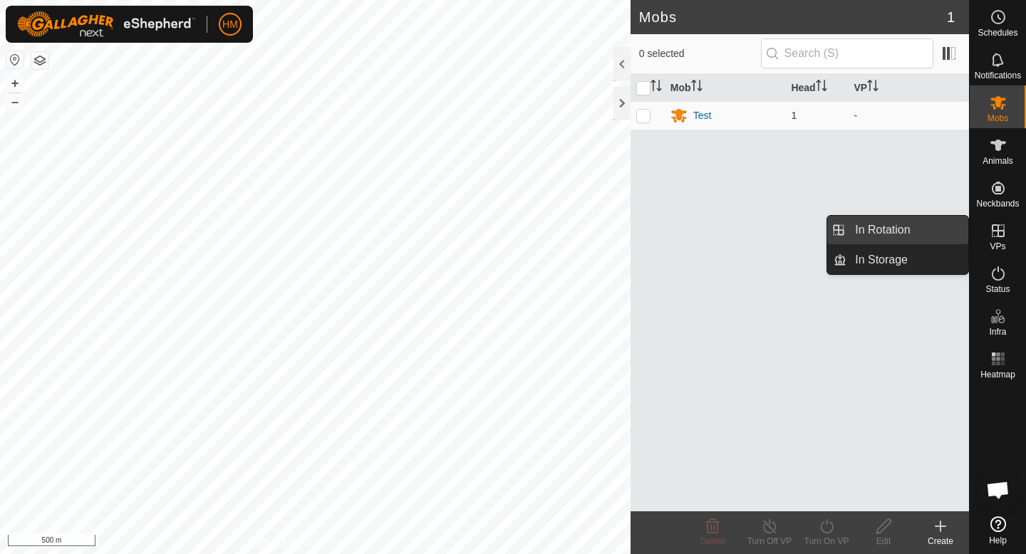
click at [888, 241] on link "In Rotation" at bounding box center [908, 230] width 122 height 29
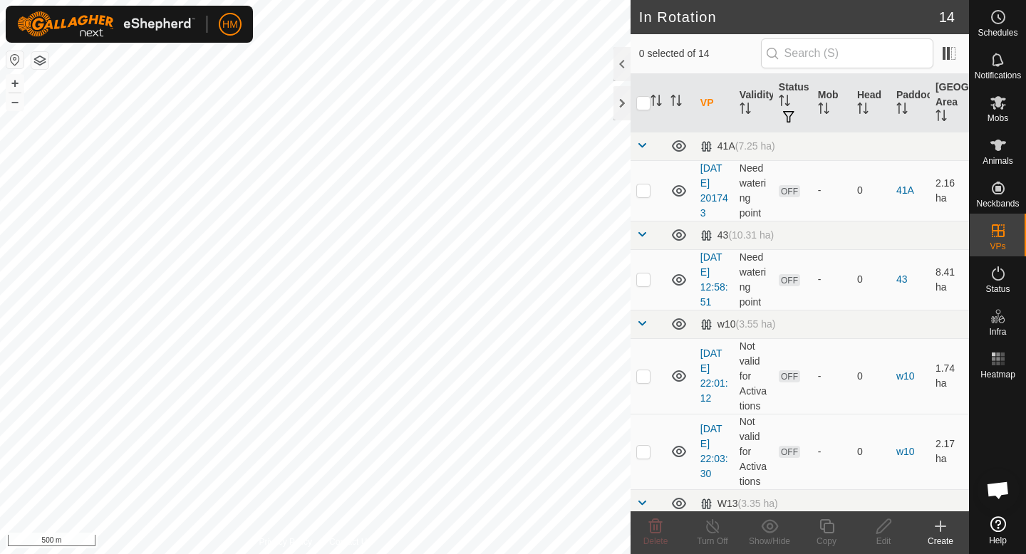
click at [941, 524] on icon at bounding box center [941, 527] width 0 height 10
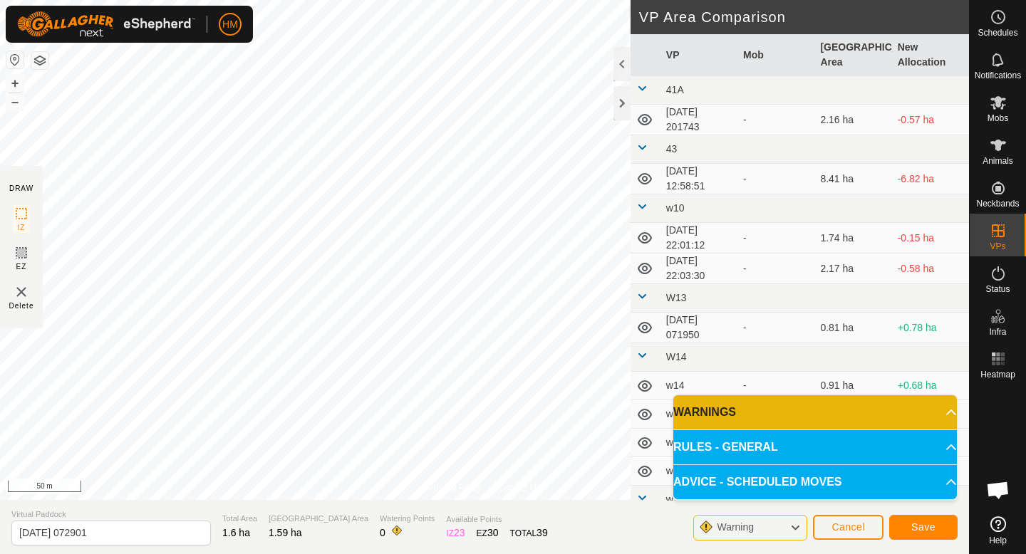
click at [946, 410] on p-accordion-header "WARNINGS" at bounding box center [815, 413] width 284 height 34
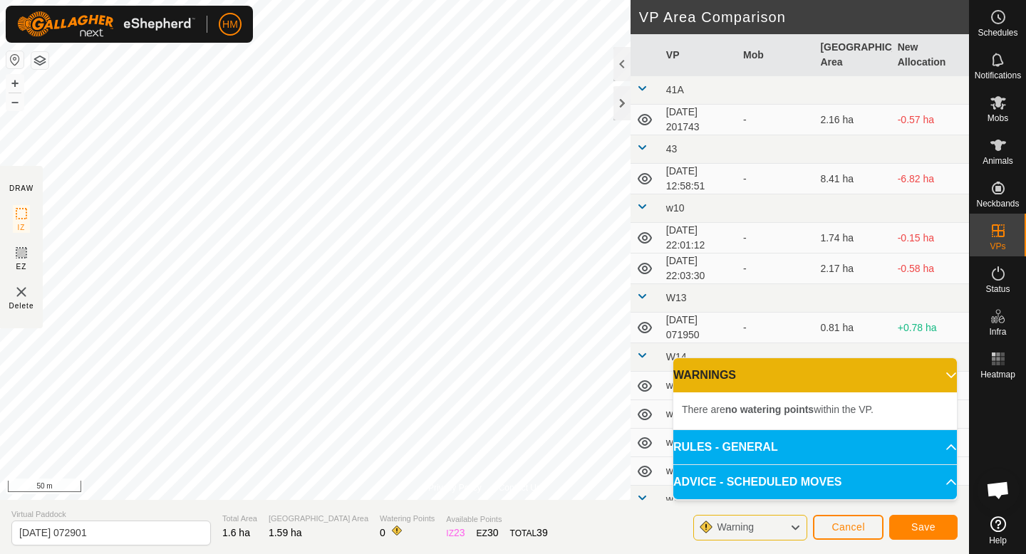
click at [793, 526] on icon at bounding box center [795, 528] width 11 height 19
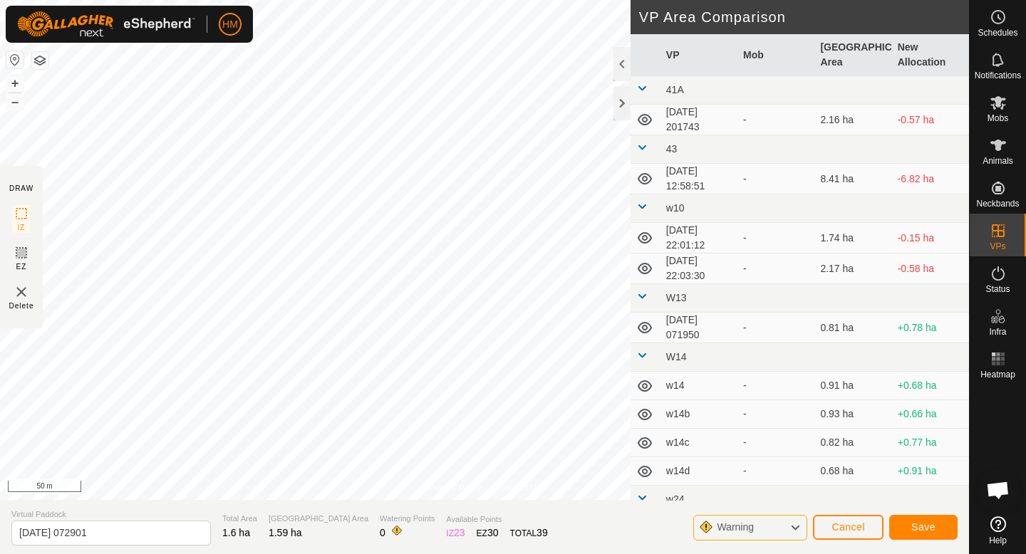
click at [793, 526] on icon at bounding box center [795, 528] width 11 height 19
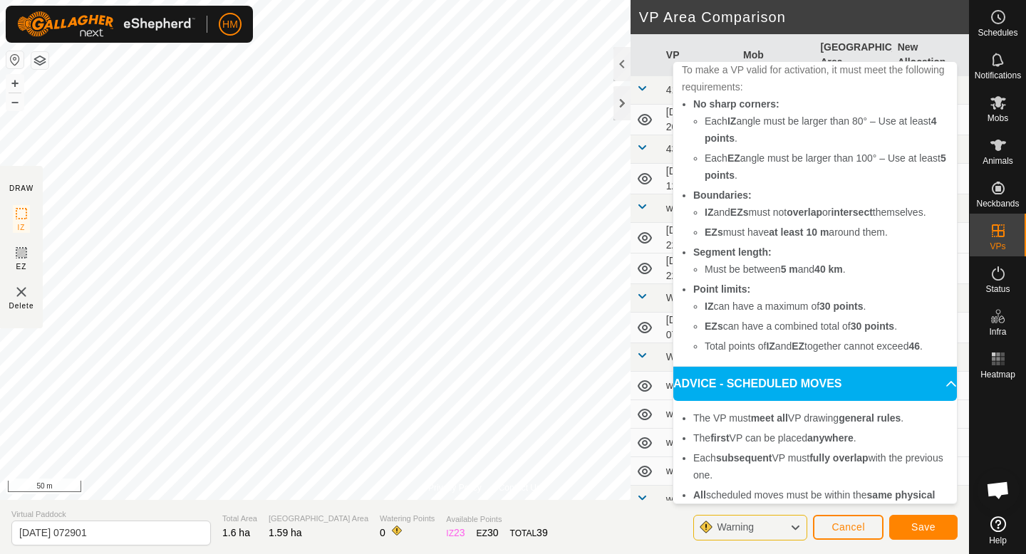
scroll to position [145, 0]
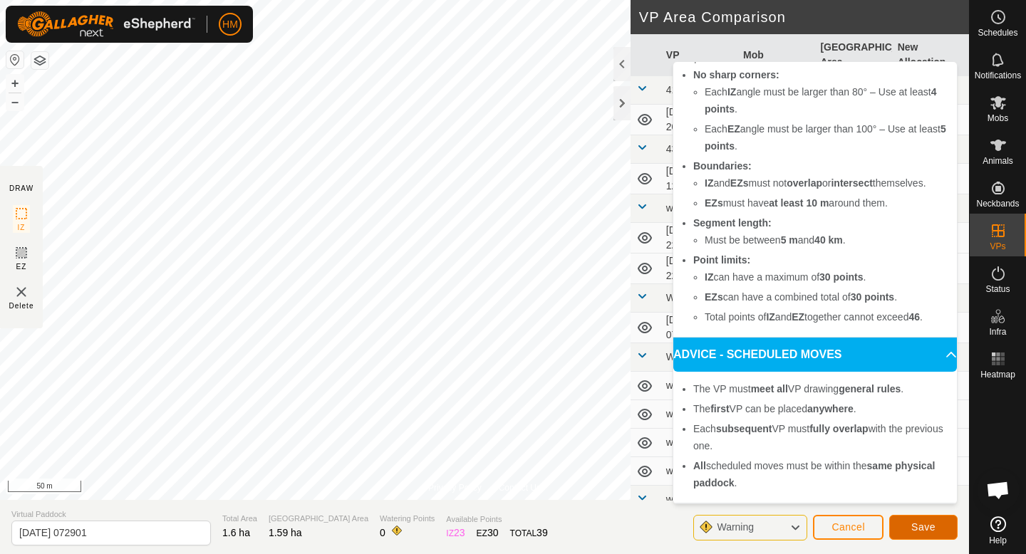
click at [917, 517] on button "Save" at bounding box center [923, 527] width 68 height 25
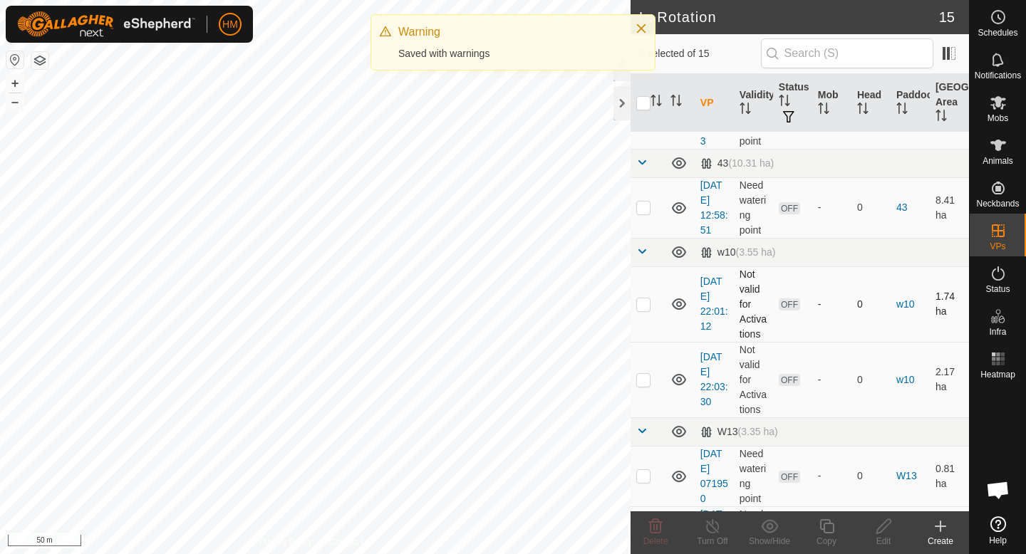
scroll to position [0, 0]
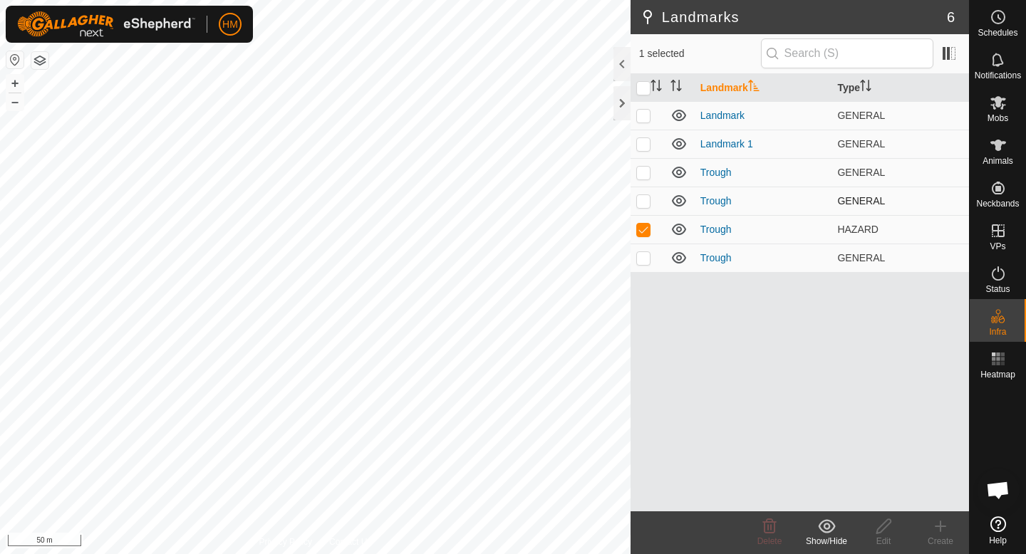
click at [649, 201] on p-checkbox at bounding box center [643, 200] width 14 height 11
checkbox input "true"
click at [649, 175] on p-checkbox at bounding box center [643, 172] width 14 height 11
checkbox input "true"
click at [726, 172] on link "Trough" at bounding box center [716, 172] width 31 height 11
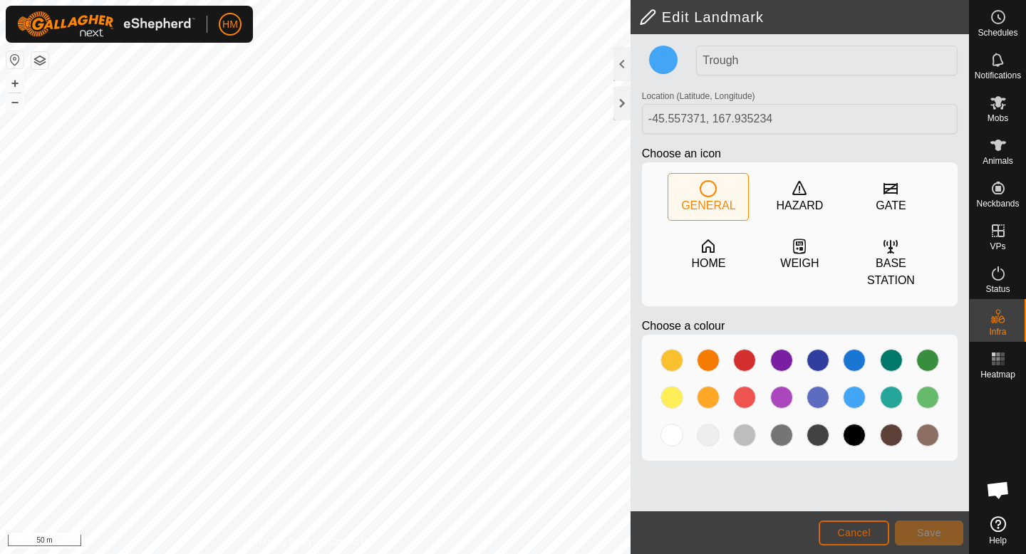
click at [862, 542] on button "Cancel" at bounding box center [854, 533] width 71 height 25
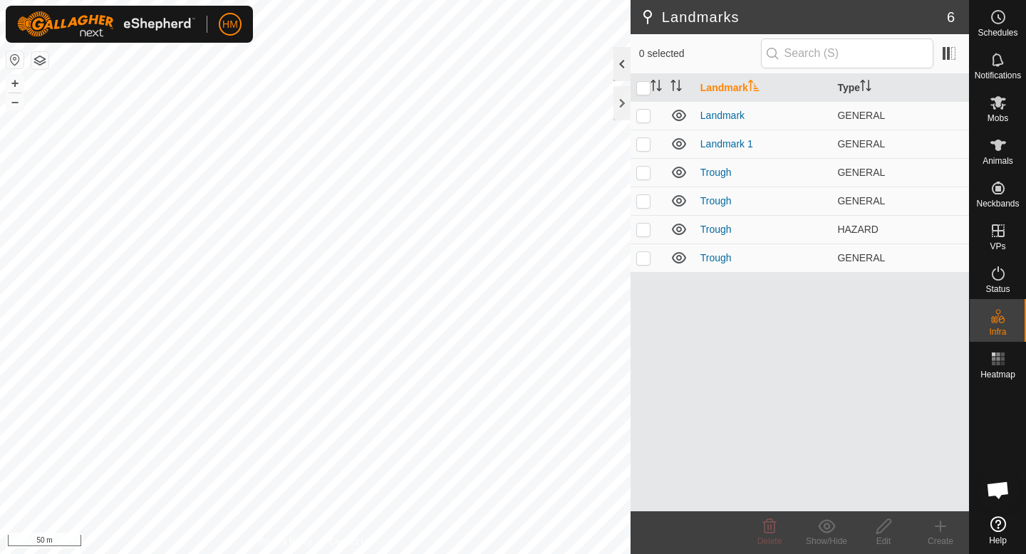
click at [623, 63] on div at bounding box center [622, 64] width 17 height 34
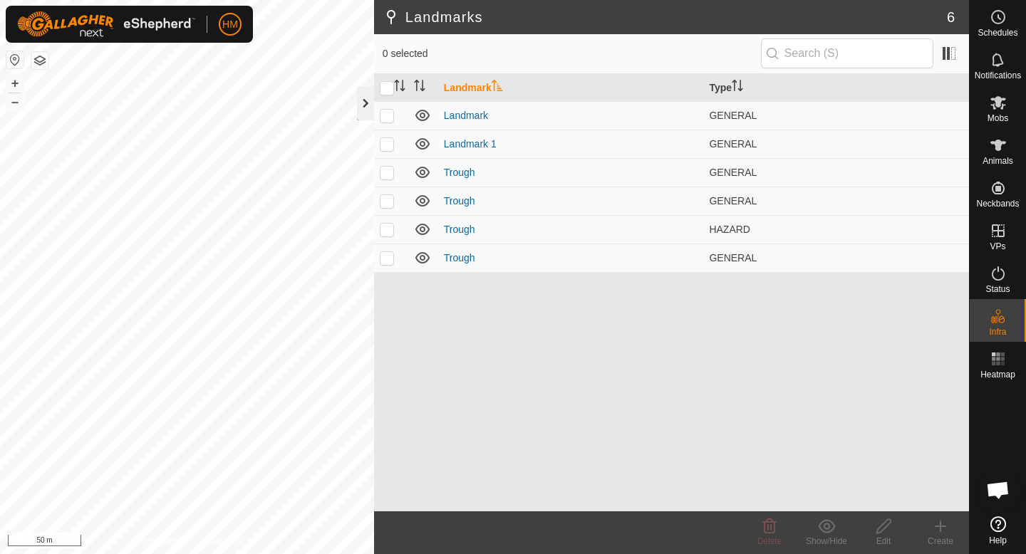
click at [366, 94] on div at bounding box center [365, 103] width 17 height 34
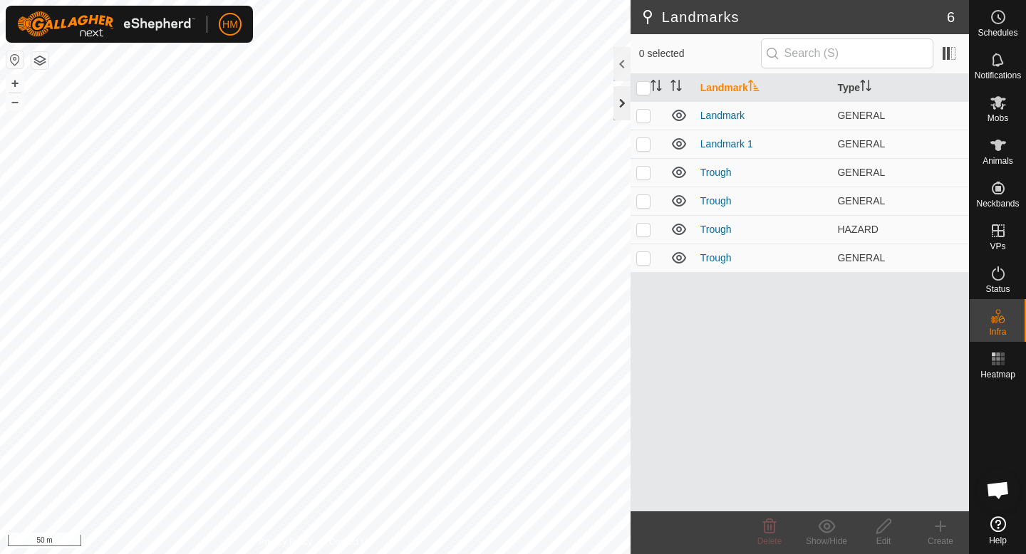
click at [622, 91] on div at bounding box center [622, 103] width 17 height 34
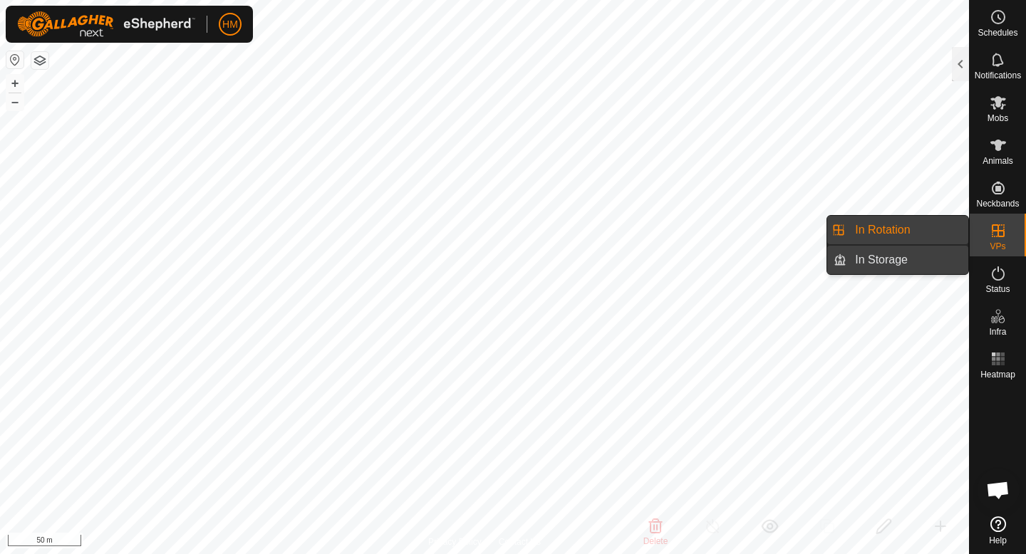
click at [912, 255] on link "In Storage" at bounding box center [908, 260] width 122 height 29
click at [939, 229] on link "In Rotation" at bounding box center [908, 230] width 122 height 29
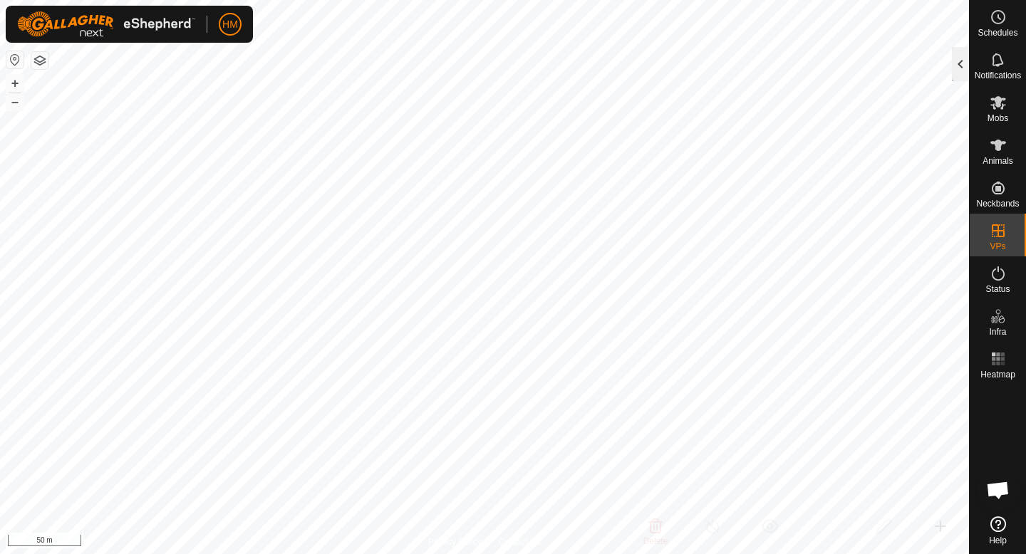
click at [966, 58] on div at bounding box center [960, 64] width 17 height 34
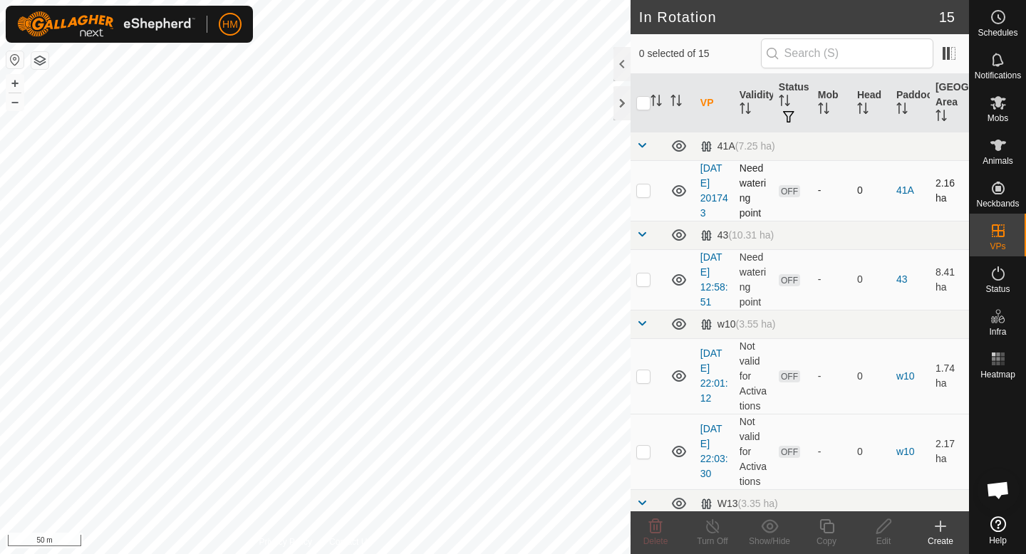
click at [761, 161] on td "Need watering point" at bounding box center [753, 190] width 39 height 61
click at [775, 188] on td "OFF" at bounding box center [792, 190] width 39 height 61
click at [716, 177] on link "[DATE] 201743" at bounding box center [715, 190] width 28 height 56
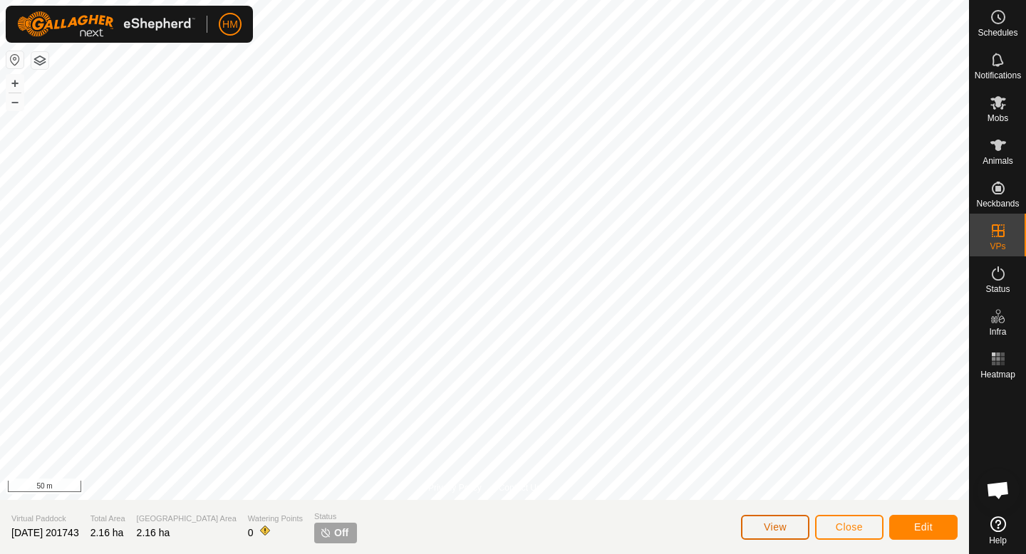
click at [802, 532] on button "View" at bounding box center [775, 527] width 68 height 25
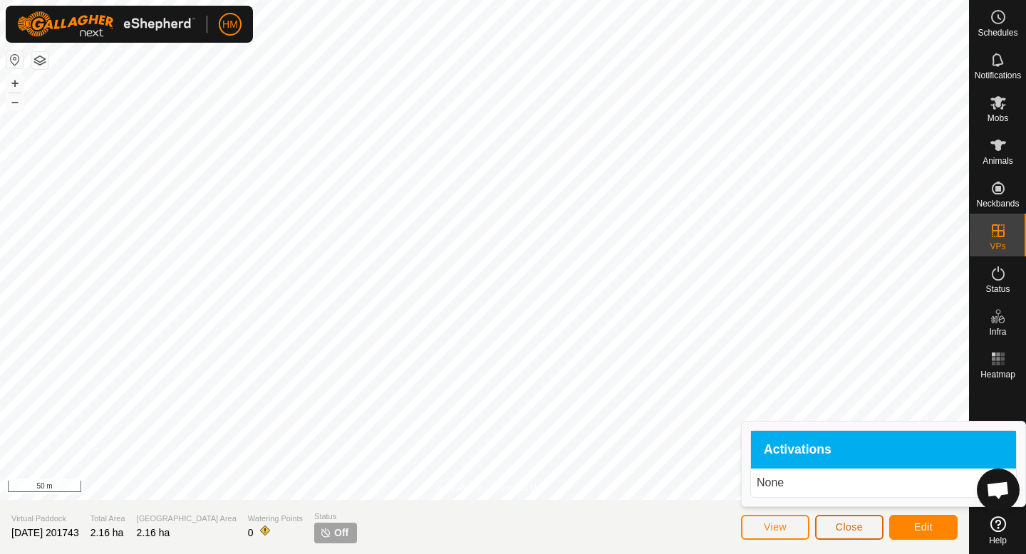
click at [829, 524] on button "Close" at bounding box center [849, 527] width 68 height 25
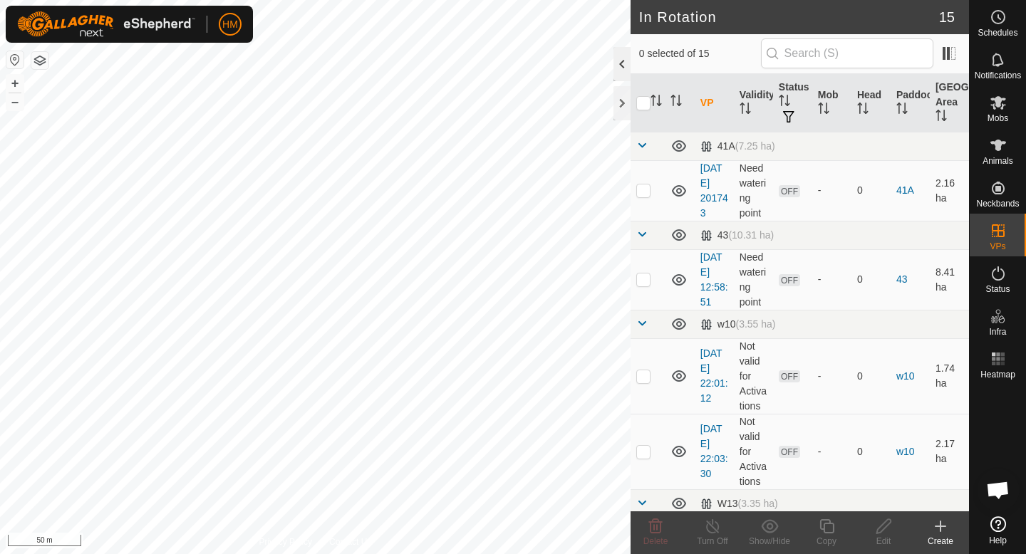
click at [620, 68] on div at bounding box center [622, 64] width 17 height 34
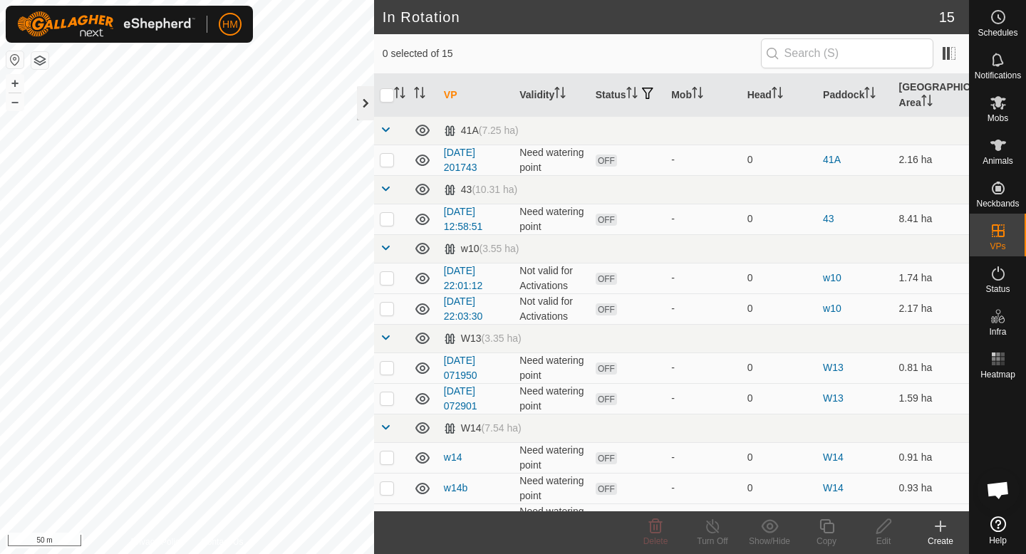
click at [360, 103] on div at bounding box center [365, 103] width 17 height 34
